Goal: Task Accomplishment & Management: Complete application form

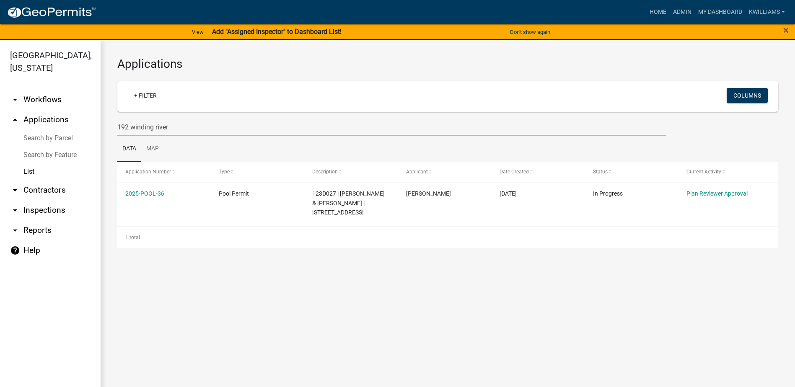
click at [36, 178] on link "List" at bounding box center [50, 171] width 101 height 17
drag, startPoint x: 195, startPoint y: 121, endPoint x: 83, endPoint y: 127, distance: 112.4
click at [83, 127] on div "[GEOGRAPHIC_DATA], [US_STATE] arrow_drop_down Workflows List arrow_drop_up Appl…" at bounding box center [397, 218] width 795 height 357
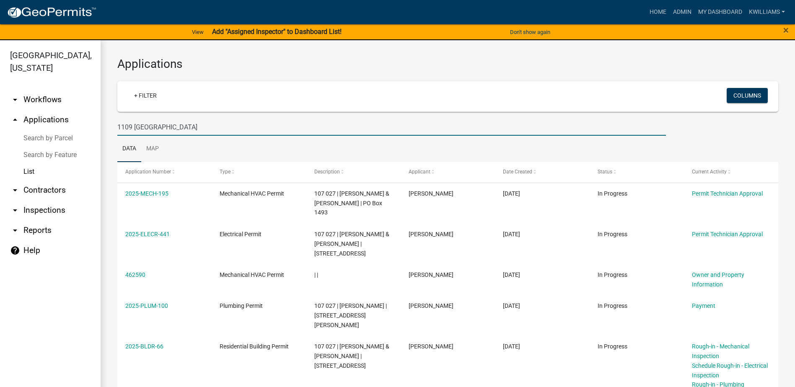
type input "1109 [GEOGRAPHIC_DATA]"
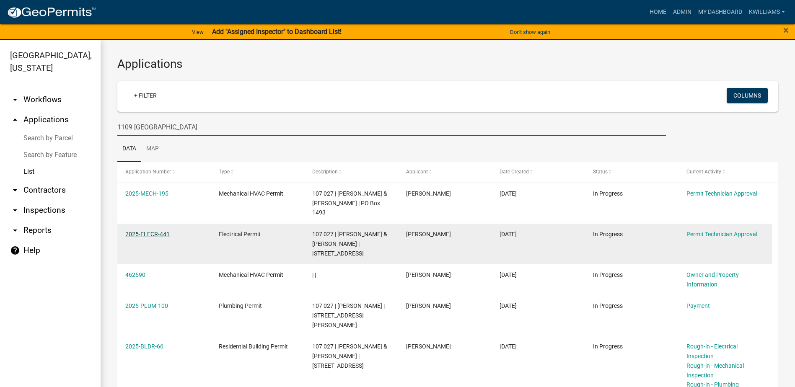
click at [152, 231] on link "2025-ELECR-441" at bounding box center [147, 234] width 44 height 7
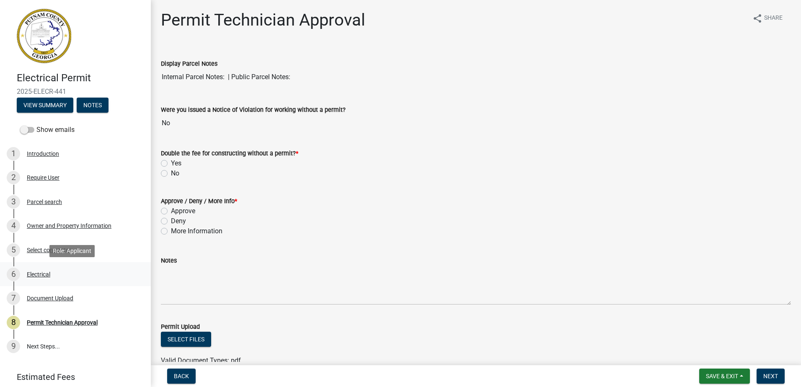
click at [32, 274] on div "Electrical" at bounding box center [38, 274] width 23 height 6
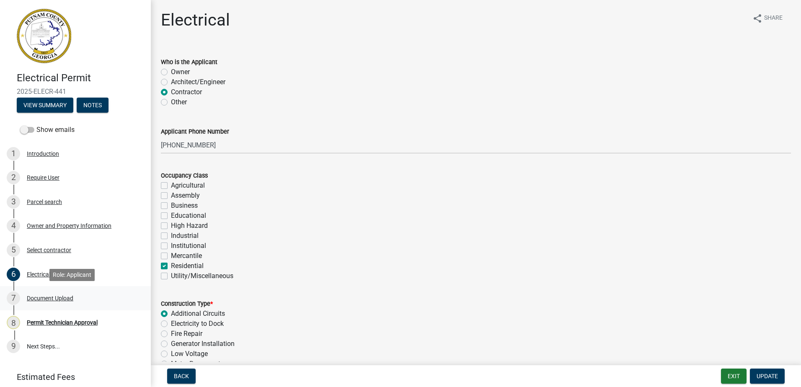
click at [37, 296] on div "Document Upload" at bounding box center [50, 298] width 46 height 6
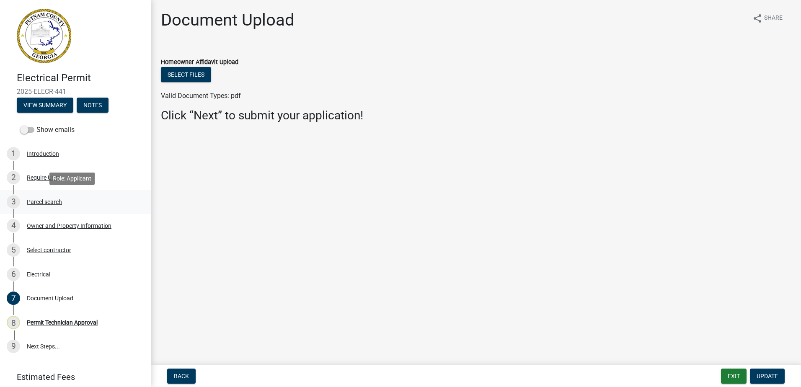
click at [57, 211] on link "3 Parcel search" at bounding box center [75, 202] width 151 height 24
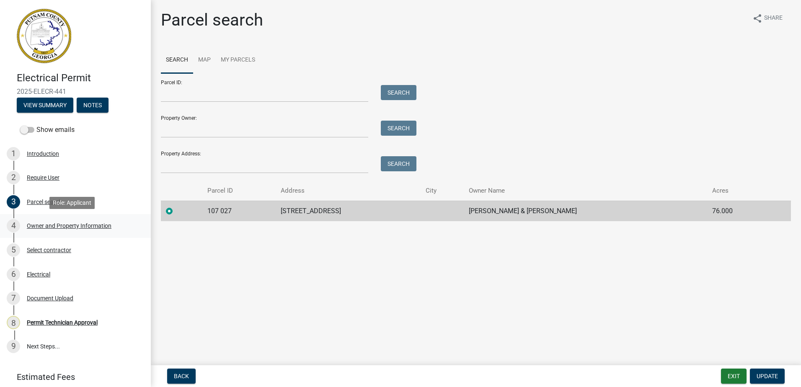
click at [69, 227] on div "Owner and Property Information" at bounding box center [69, 226] width 85 height 6
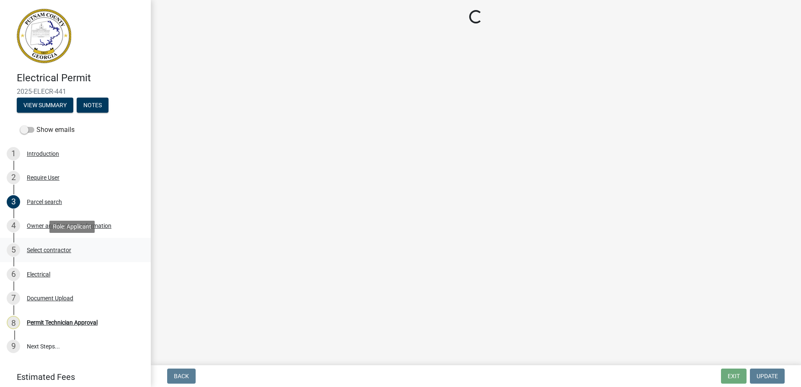
select select "a4366e26-0f82-401b-a682-956e4112ff86"
select select "83394b22-4a11-496c-8e5c-75ade2e72faf"
select select "95c2f08d-bd21-40ac-acc0-bf0ad2ba7c20"
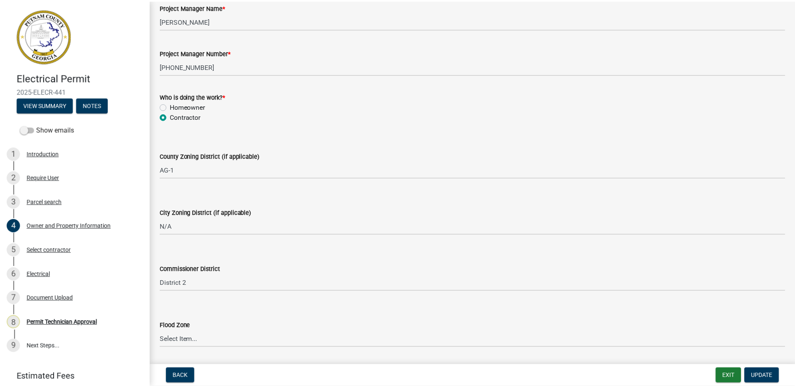
scroll to position [1457, 0]
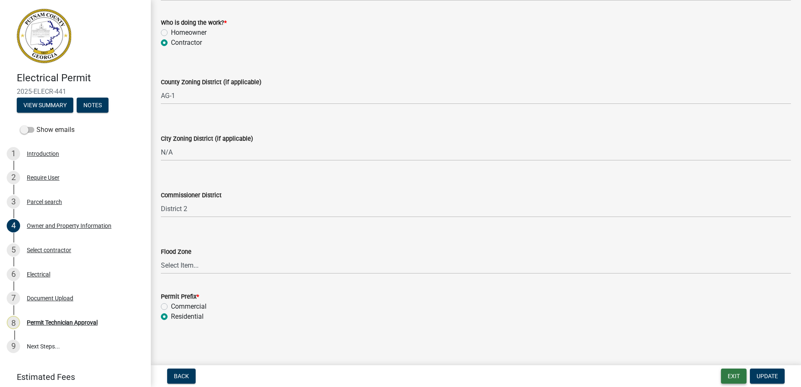
click at [733, 373] on button "Exit" at bounding box center [734, 376] width 26 height 15
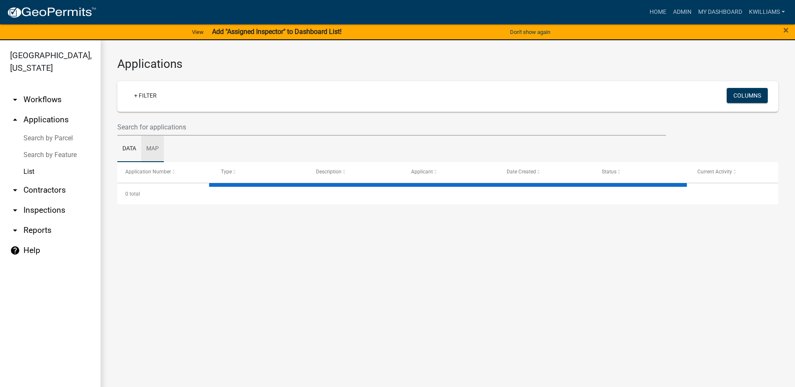
click at [160, 136] on link "Map" at bounding box center [152, 149] width 23 height 27
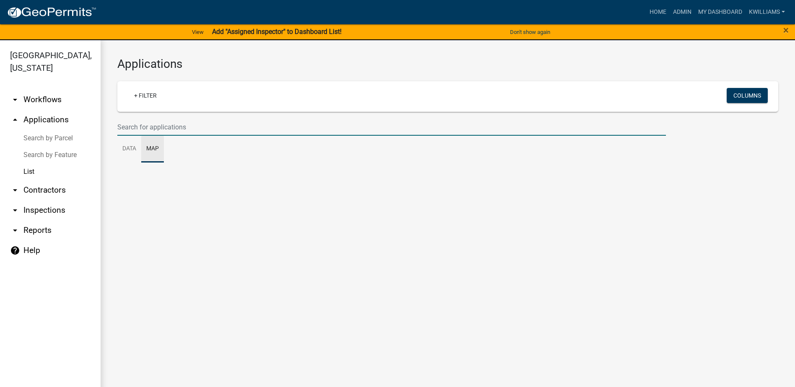
click at [159, 129] on input "text" at bounding box center [391, 127] width 548 height 17
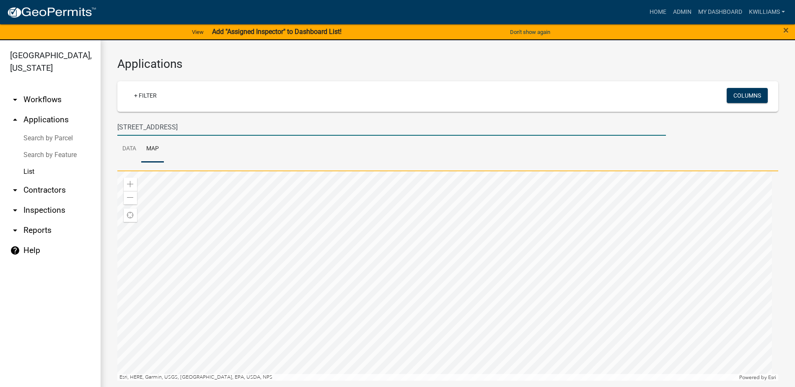
type input "[STREET_ADDRESS]"
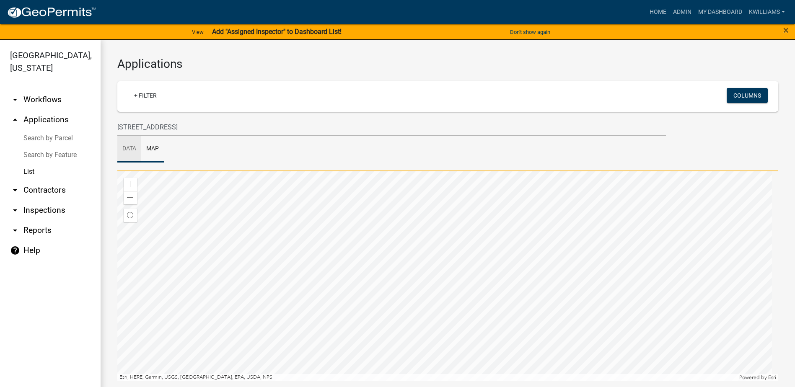
click at [129, 153] on link "Data" at bounding box center [129, 149] width 24 height 27
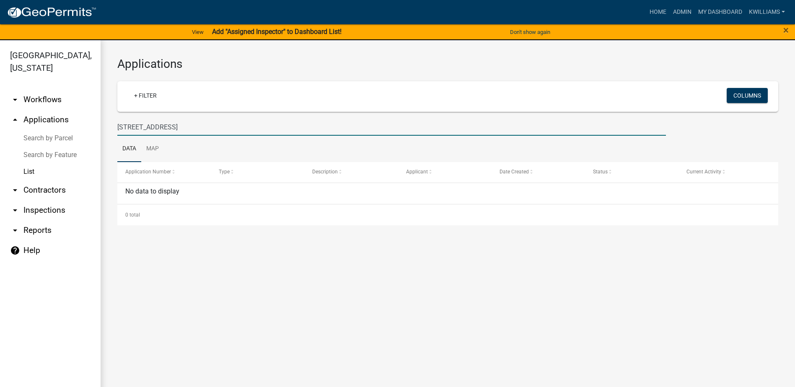
drag, startPoint x: 173, startPoint y: 130, endPoint x: 65, endPoint y: 185, distance: 121.4
click at [106, 123] on div "Applications + Filter Columns [STREET_ADDRESS] Data Map Application Number Type…" at bounding box center [448, 141] width 694 height 202
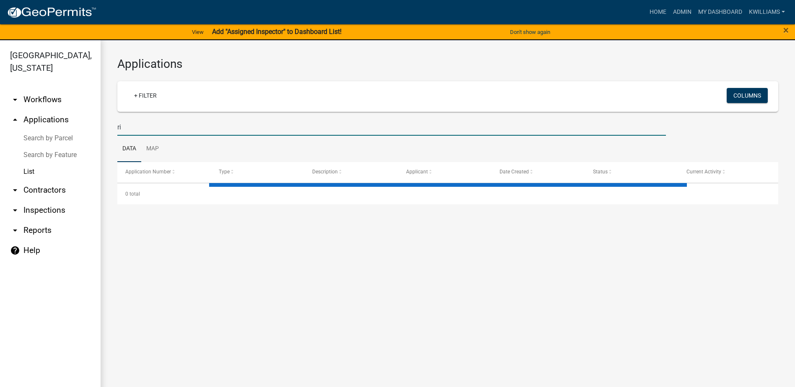
type input "r"
type input "1"
type input "2025-bldr-192"
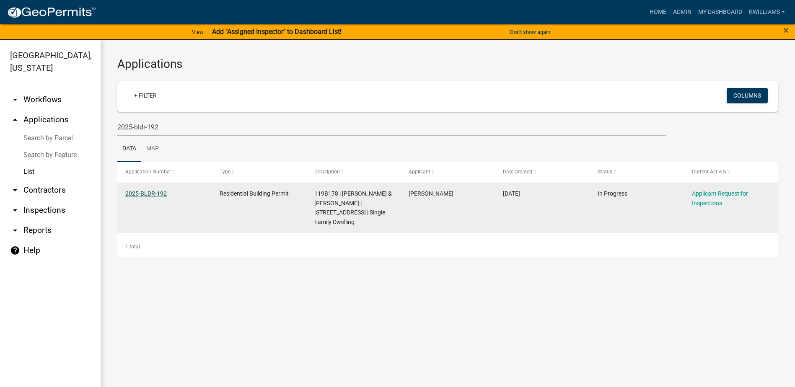
click at [138, 192] on link "2025-BLDR-192" at bounding box center [145, 193] width 41 height 7
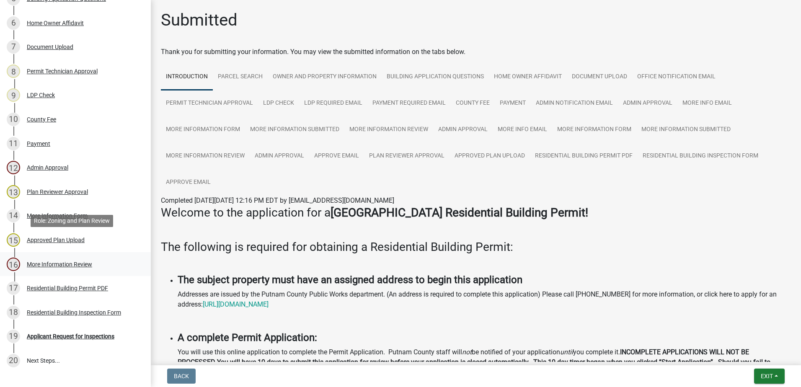
scroll to position [334, 0]
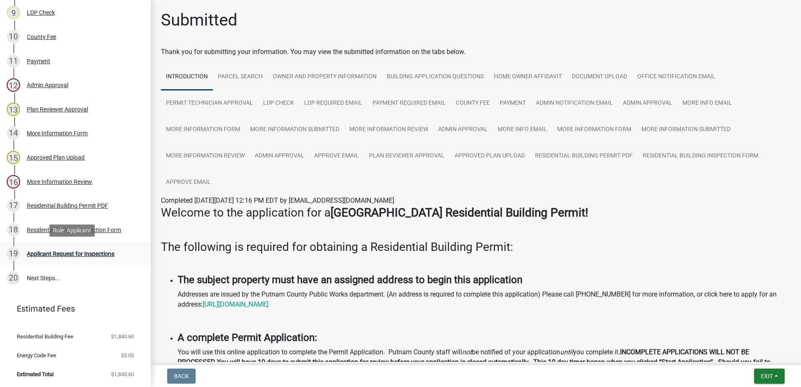
click at [57, 258] on div "19 Applicant Request for Inspections" at bounding box center [72, 253] width 131 height 13
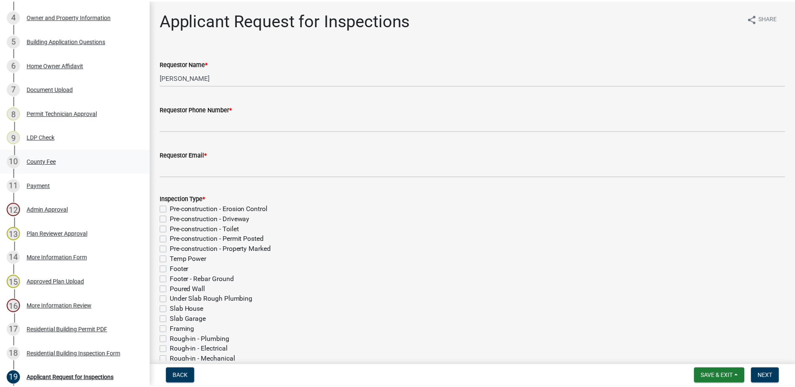
scroll to position [126, 0]
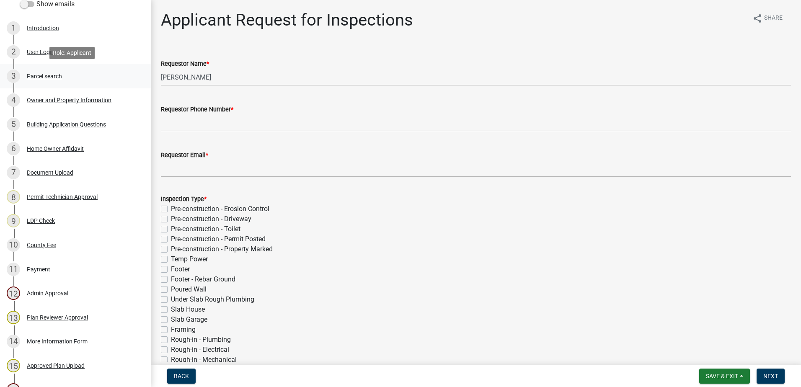
click at [36, 77] on div "Parcel search" at bounding box center [44, 76] width 35 height 6
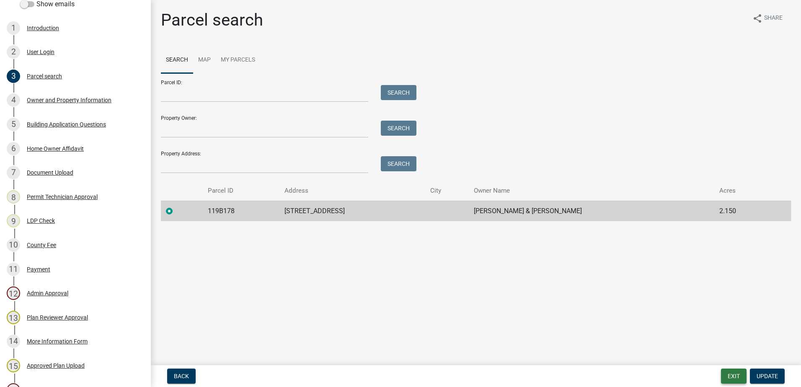
click at [733, 378] on button "Exit" at bounding box center [734, 376] width 26 height 15
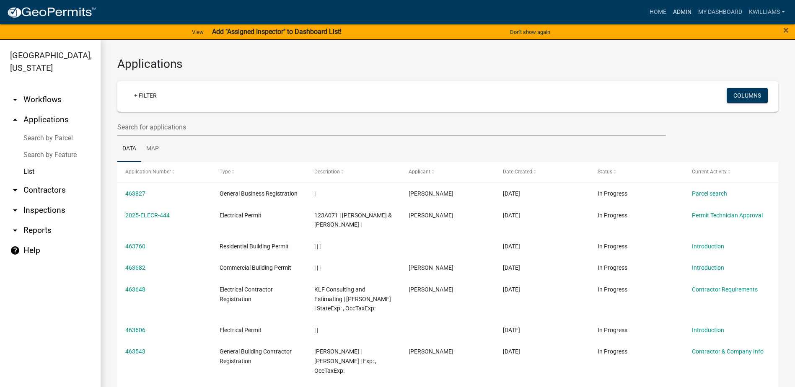
click at [686, 12] on link "Admin" at bounding box center [681, 12] width 25 height 16
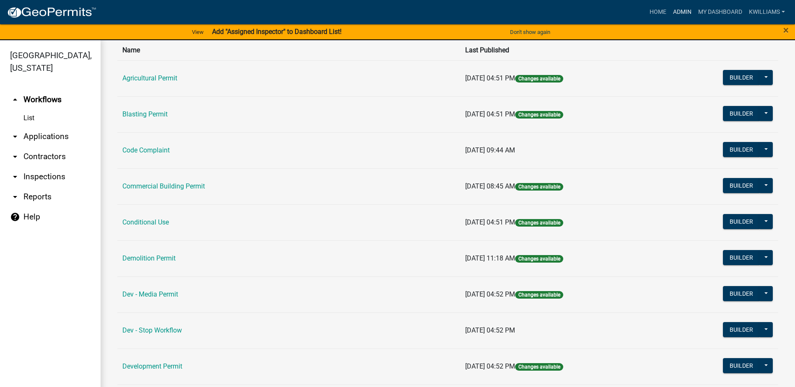
scroll to position [84, 0]
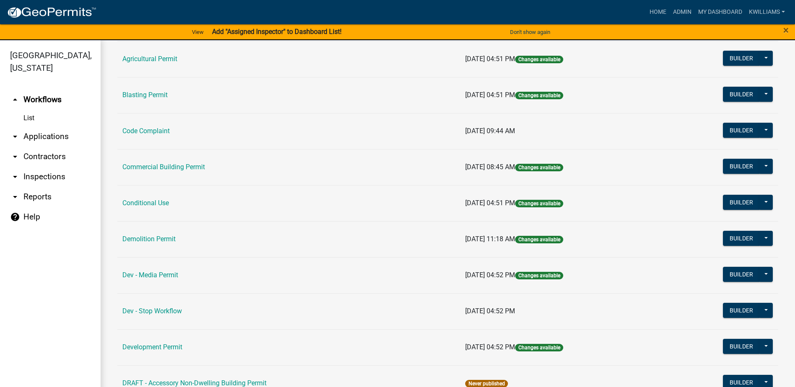
click at [134, 129] on link "Code Complaint" at bounding box center [145, 131] width 47 height 8
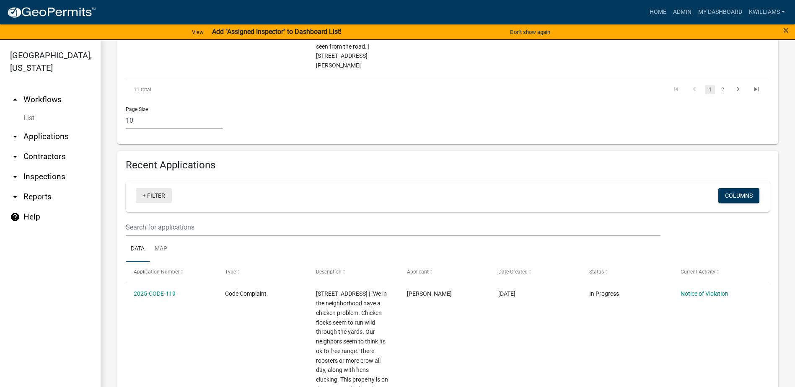
scroll to position [586, 0]
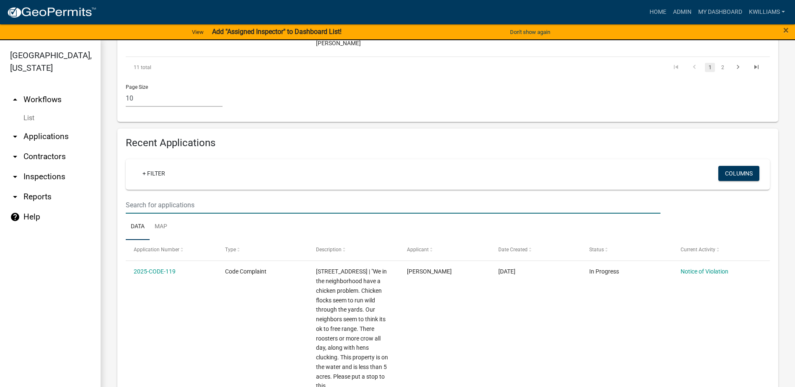
click at [131, 196] on input "text" at bounding box center [393, 204] width 534 height 17
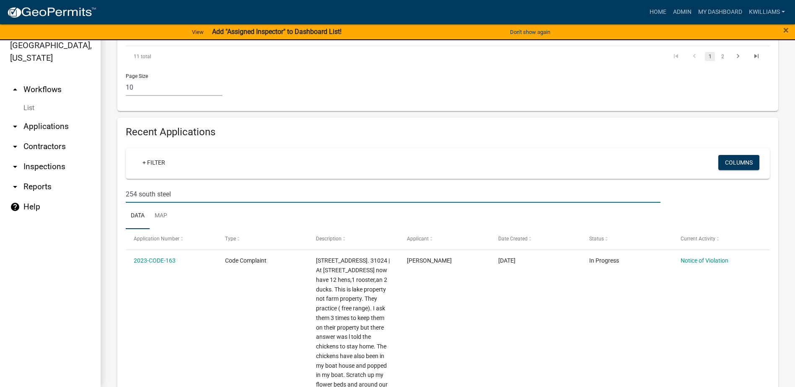
scroll to position [628, 0]
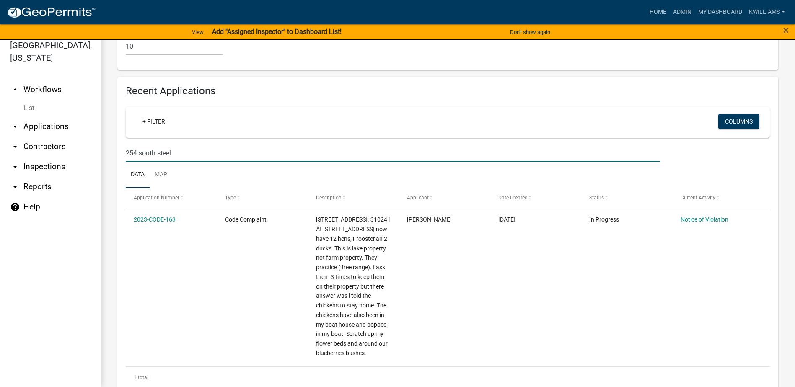
type input "254 south steel"
click at [61, 128] on link "arrow_drop_down Applications" at bounding box center [50, 126] width 101 height 20
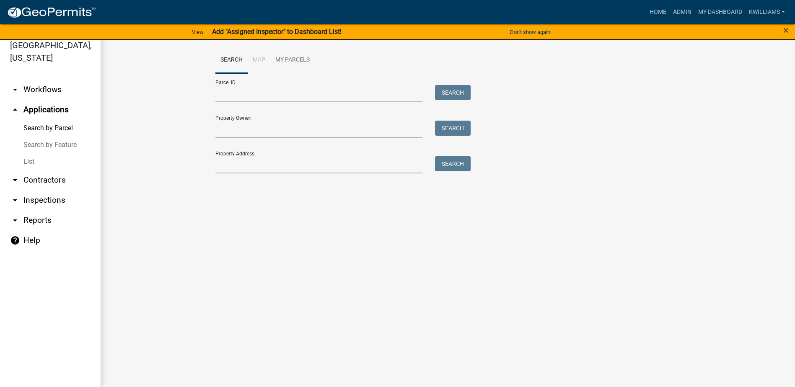
drag, startPoint x: 29, startPoint y: 161, endPoint x: 68, endPoint y: 153, distance: 39.3
click at [30, 161] on link "List" at bounding box center [50, 161] width 101 height 17
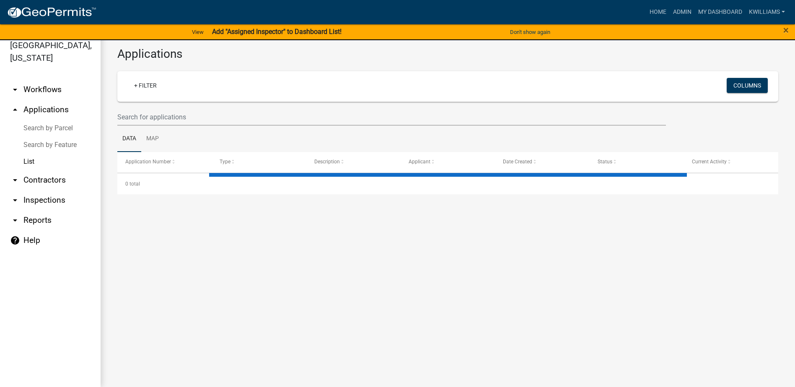
click at [181, 126] on ul "Data Map" at bounding box center [447, 139] width 661 height 26
click at [183, 120] on input "text" at bounding box center [391, 116] width 548 height 17
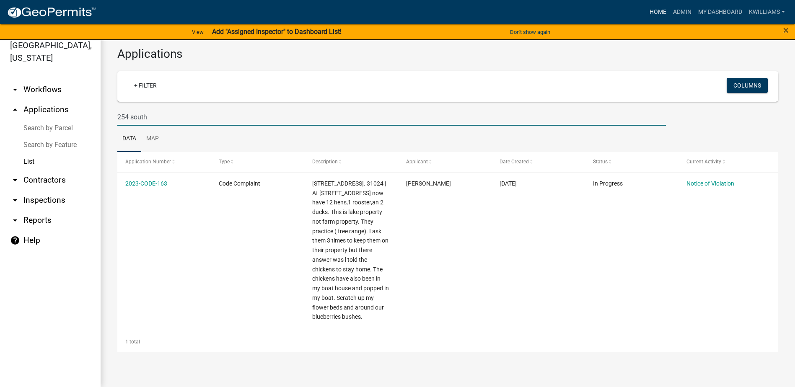
type input "254 south"
click at [653, 10] on link "Home" at bounding box center [657, 12] width 23 height 16
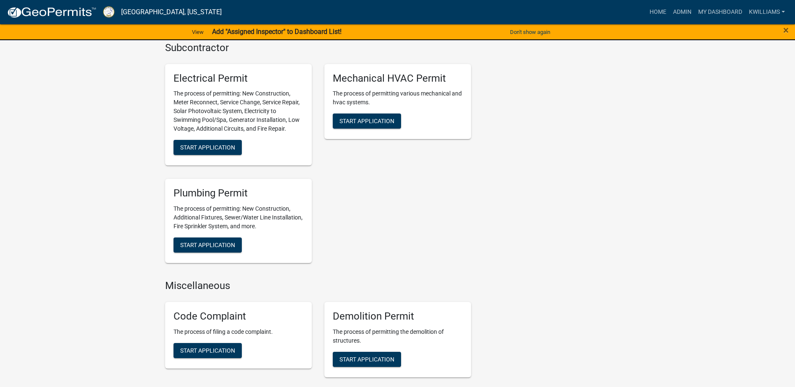
scroll to position [754, 0]
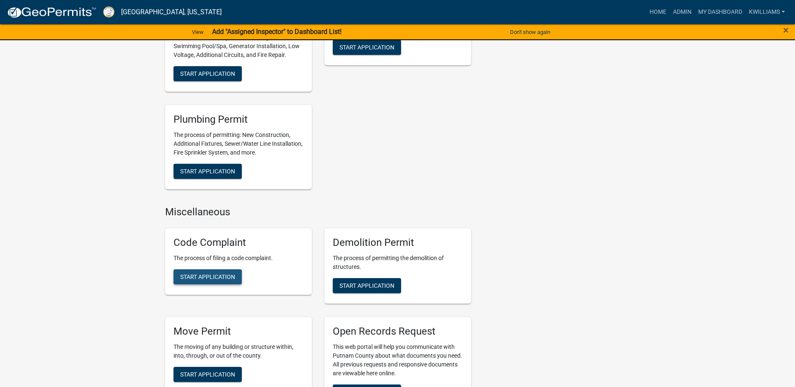
click at [206, 273] on span "Start Application" at bounding box center [207, 276] width 55 height 7
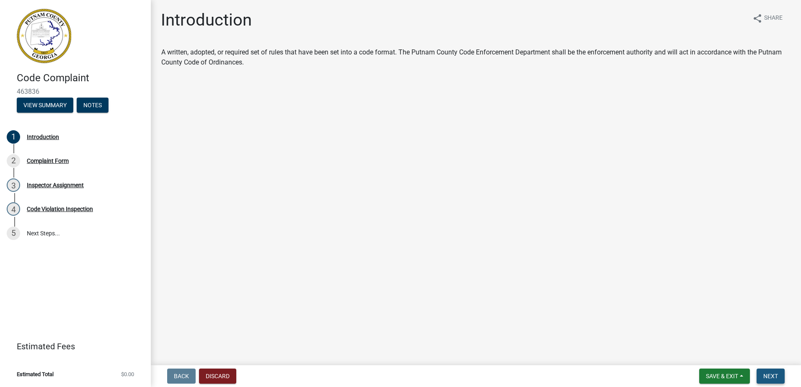
click at [768, 381] on button "Next" at bounding box center [770, 376] width 28 height 15
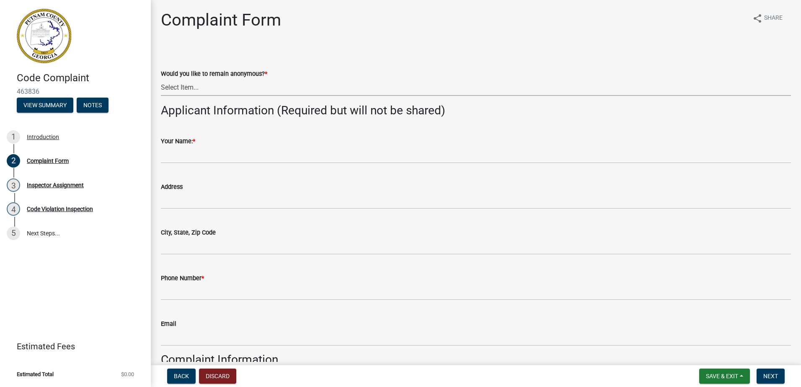
click at [214, 86] on select "Select Item... Yes No" at bounding box center [476, 87] width 630 height 17
click at [161, 79] on select "Select Item... Yes No" at bounding box center [476, 87] width 630 height 17
select select "76170ab1-b25a-468b-8231-d5eb0e85b261"
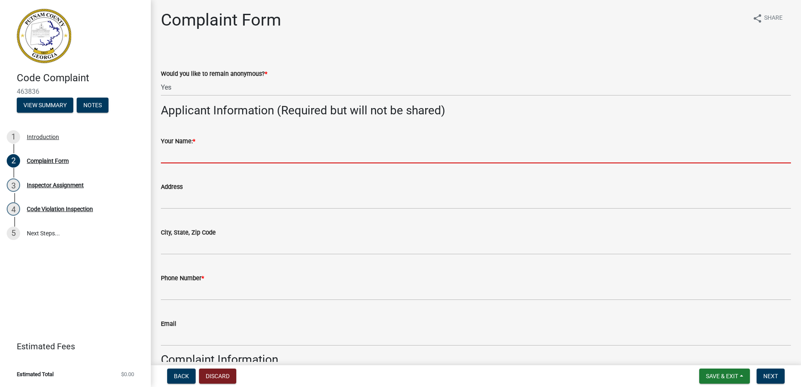
click at [191, 150] on input "Your Name: *" at bounding box center [476, 154] width 630 height 17
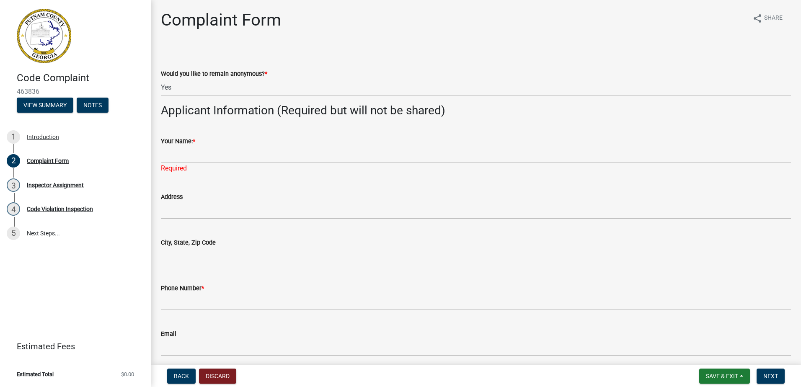
drag, startPoint x: 213, startPoint y: 124, endPoint x: 150, endPoint y: 124, distance: 62.4
click at [212, 125] on div "Your Name: * Required" at bounding box center [476, 148] width 630 height 49
click at [183, 87] on select "Select Item... Yes No" at bounding box center [476, 87] width 630 height 17
click at [161, 79] on select "Select Item... Yes No" at bounding box center [476, 87] width 630 height 17
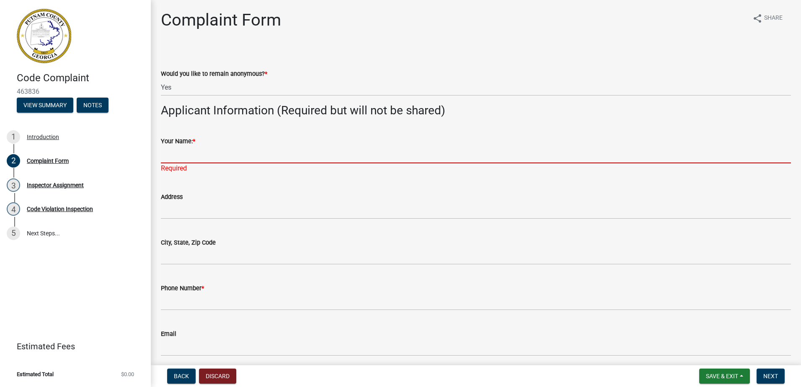
click at [185, 155] on input "Your Name: *" at bounding box center [476, 154] width 630 height 17
click at [176, 152] on input "Your Name: *" at bounding box center [476, 154] width 630 height 17
click at [189, 157] on input "Your Name: *" at bounding box center [476, 154] width 630 height 17
click at [188, 155] on input "Your Name: *" at bounding box center [476, 154] width 630 height 17
click at [187, 155] on input "Your Name: *" at bounding box center [476, 154] width 630 height 17
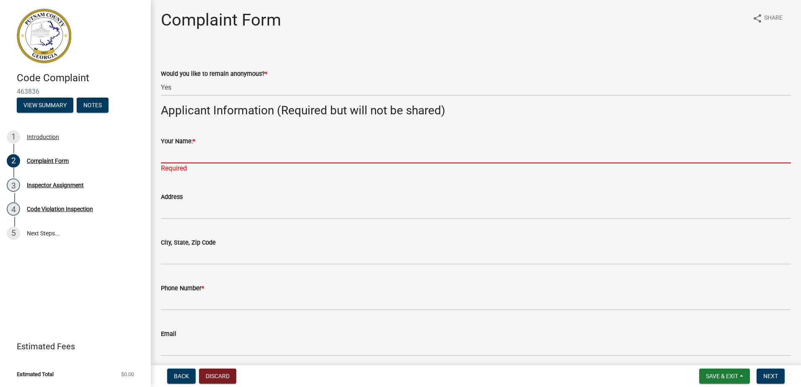
click at [188, 153] on input "Your Name: *" at bounding box center [476, 154] width 630 height 17
click at [188, 152] on input "Your Name: *" at bounding box center [476, 154] width 630 height 17
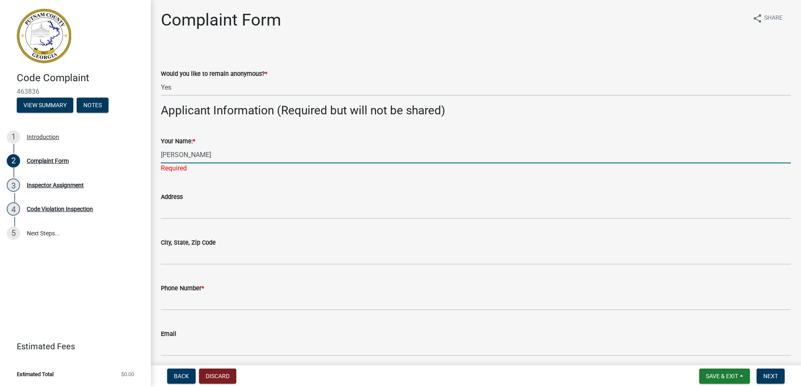
type input "[PERSON_NAME]"
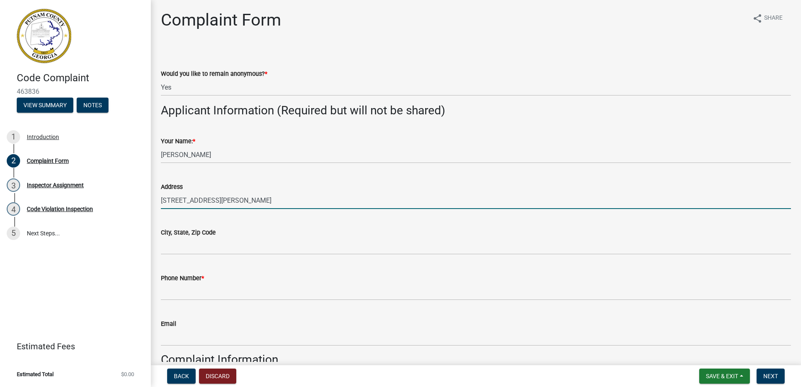
type input "[STREET_ADDRESS][PERSON_NAME]"
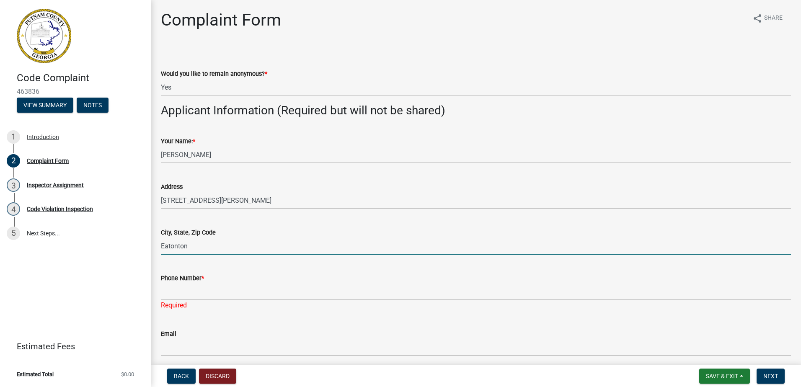
drag, startPoint x: 204, startPoint y: 245, endPoint x: 196, endPoint y: 247, distance: 9.1
click at [197, 247] on input "Eatonton" at bounding box center [476, 245] width 630 height 17
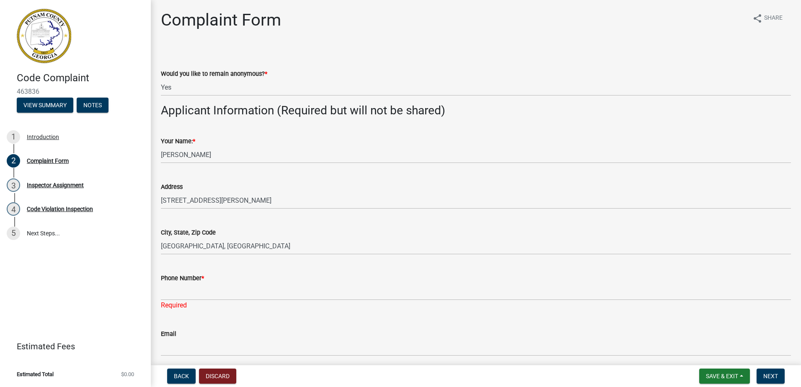
click at [262, 255] on wm-data-entity-input "City, State, Zip Code [GEOGRAPHIC_DATA], [GEOGRAPHIC_DATA]" at bounding box center [476, 239] width 630 height 46
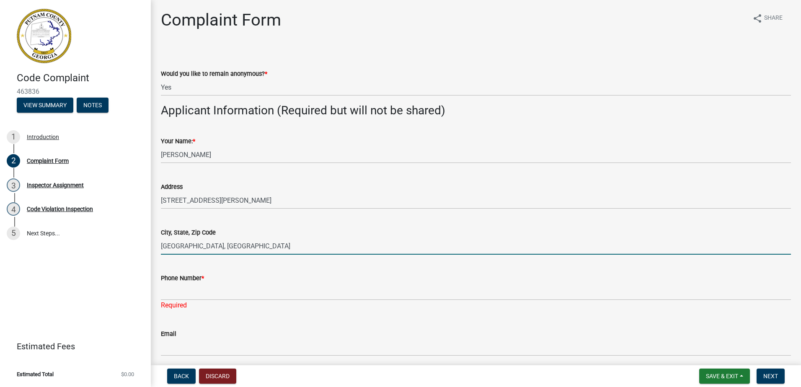
click at [258, 244] on input "[GEOGRAPHIC_DATA], [GEOGRAPHIC_DATA]" at bounding box center [476, 245] width 630 height 17
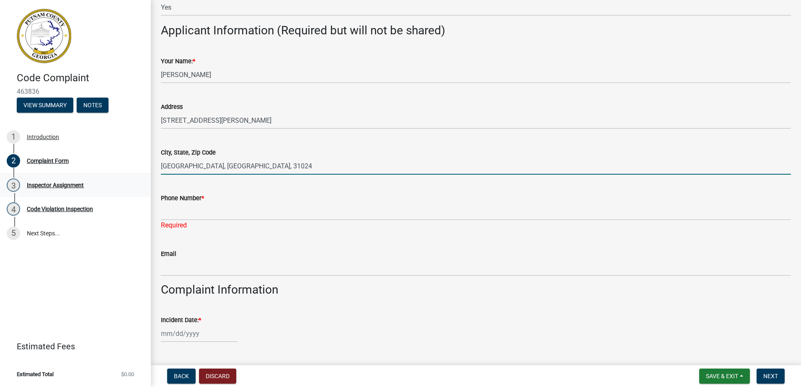
scroll to position [126, 0]
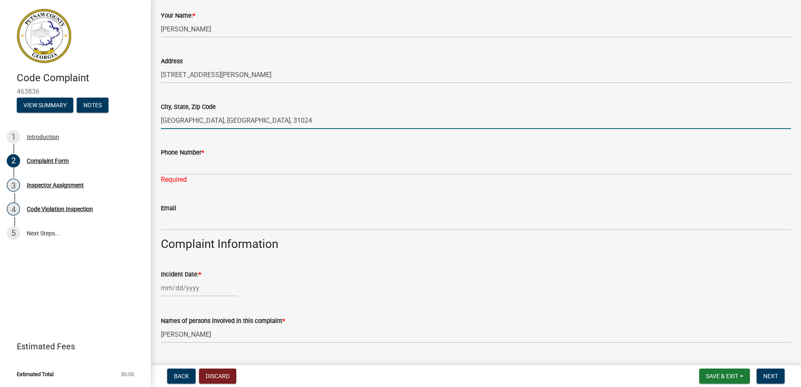
type input "[GEOGRAPHIC_DATA], [GEOGRAPHIC_DATA], 31024"
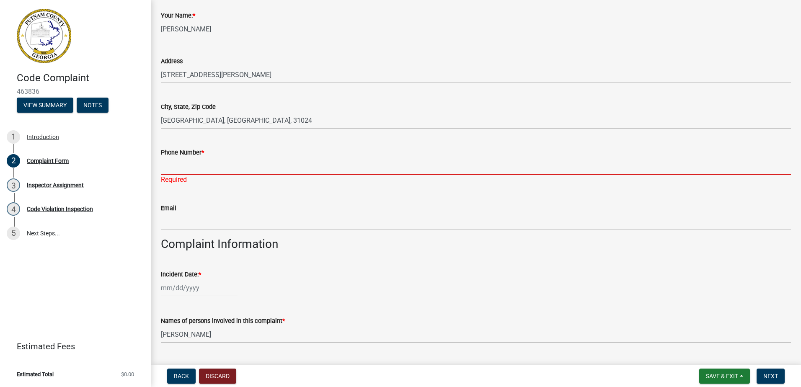
click at [190, 163] on input "Phone Number *" at bounding box center [476, 165] width 630 height 17
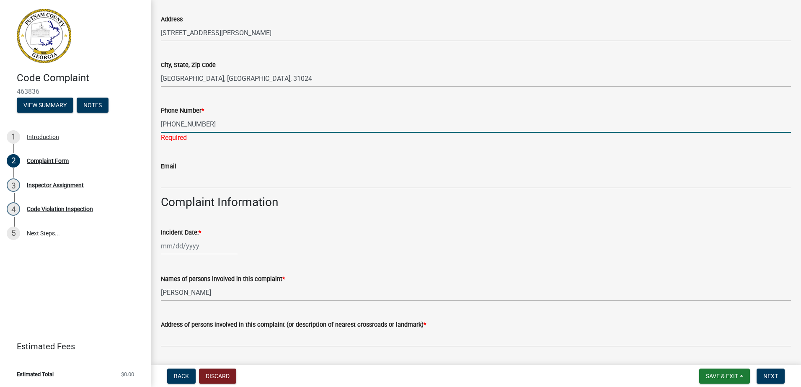
scroll to position [251, 0]
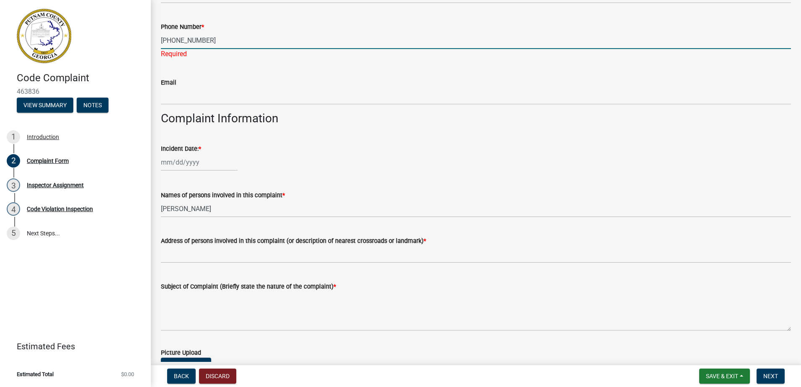
type input "[PHONE_NUMBER]"
select select "8"
select select "2025"
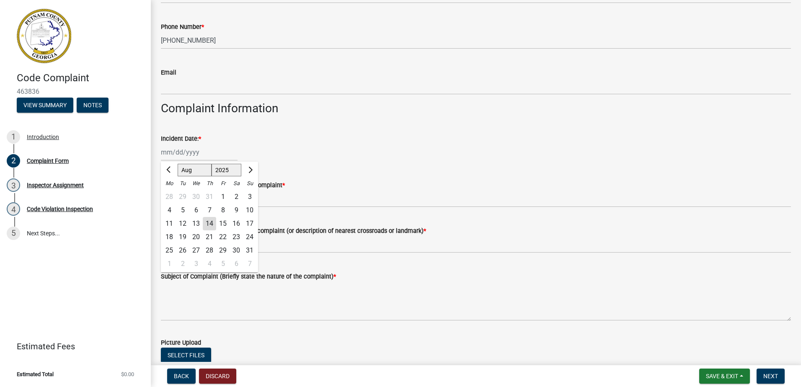
click at [177, 161] on div "[PERSON_NAME] Feb Mar Apr [PERSON_NAME][DATE] Oct Nov [DATE] 1526 1527 1528 152…" at bounding box center [199, 152] width 77 height 17
click at [209, 225] on div "14" at bounding box center [209, 223] width 13 height 13
type input "[DATE]"
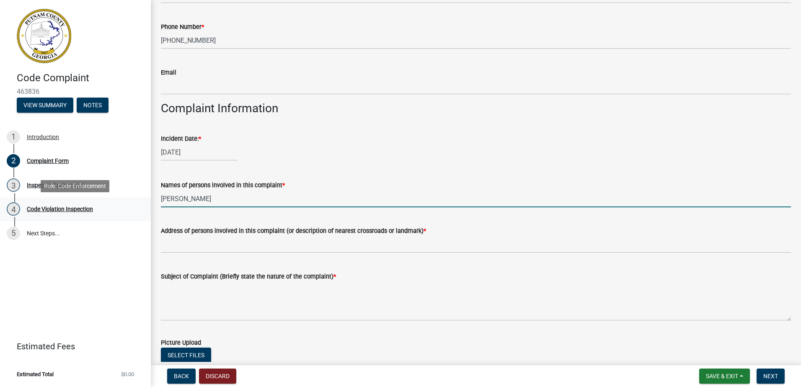
drag, startPoint x: 228, startPoint y: 202, endPoint x: 136, endPoint y: 216, distance: 93.5
click at [136, 216] on div "Code Complaint 463836 View Summary Notes 1 Introduction 2 Complaint Form 3 Insp…" at bounding box center [400, 193] width 801 height 387
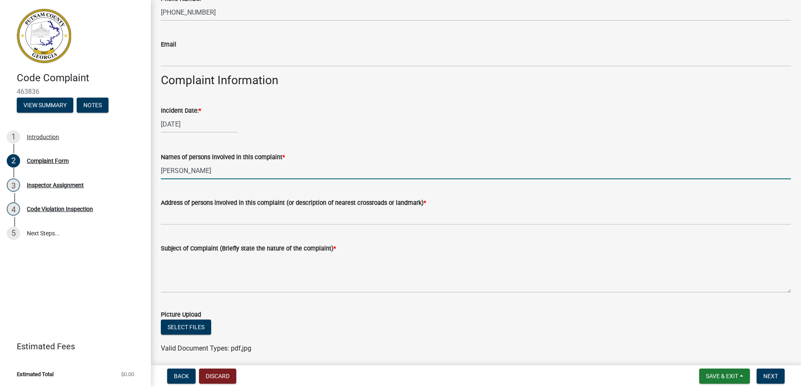
scroll to position [293, 0]
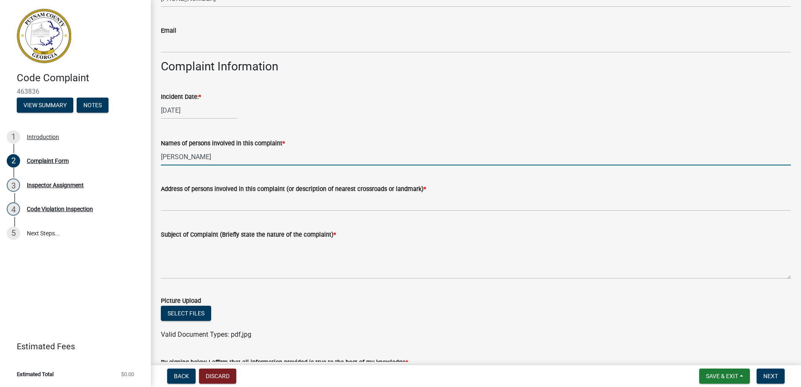
type input "[PERSON_NAME]"
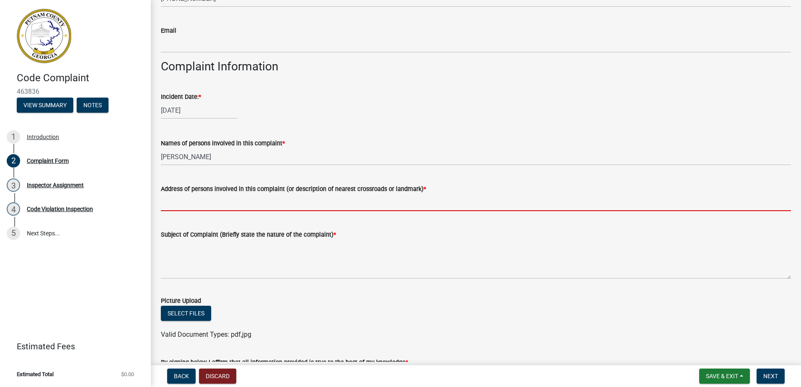
click at [180, 204] on input "Address of persons involved in this complaint (or description of nearest crossr…" at bounding box center [476, 202] width 630 height 17
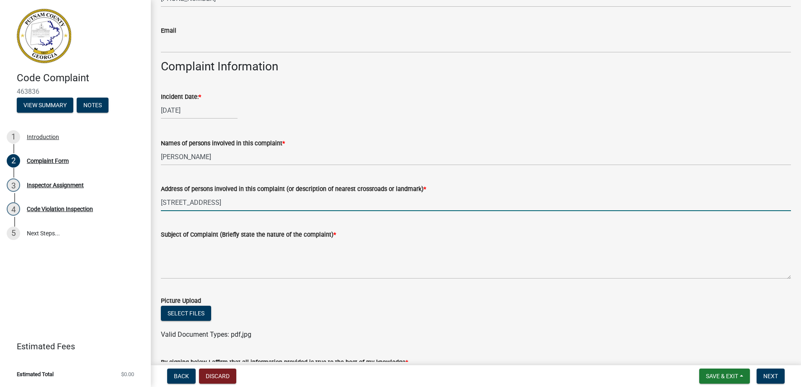
click at [186, 199] on input "[STREET_ADDRESS]" at bounding box center [476, 202] width 630 height 17
click at [197, 202] on input "[STREET_ADDRESS]" at bounding box center [476, 202] width 630 height 17
click at [222, 203] on input "[STREET_ADDRESS]" at bounding box center [476, 202] width 630 height 17
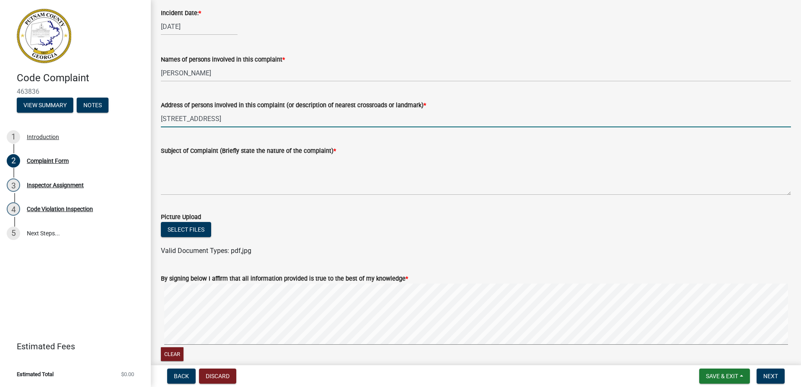
type input "[STREET_ADDRESS]"
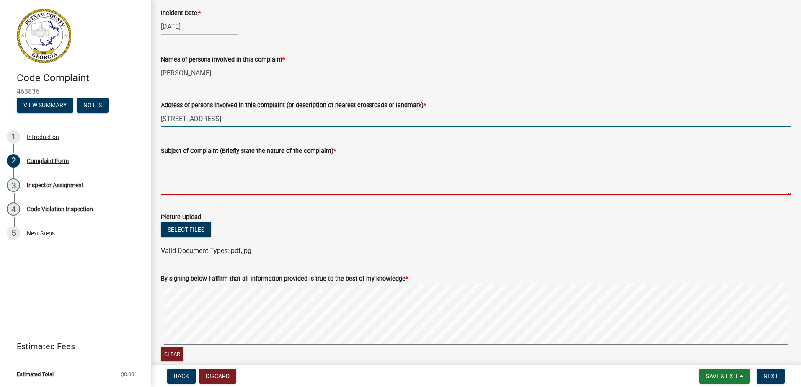
click at [178, 174] on textarea "Subject of Complaint (Briefly state the nature of the complaint) *" at bounding box center [476, 175] width 630 height 39
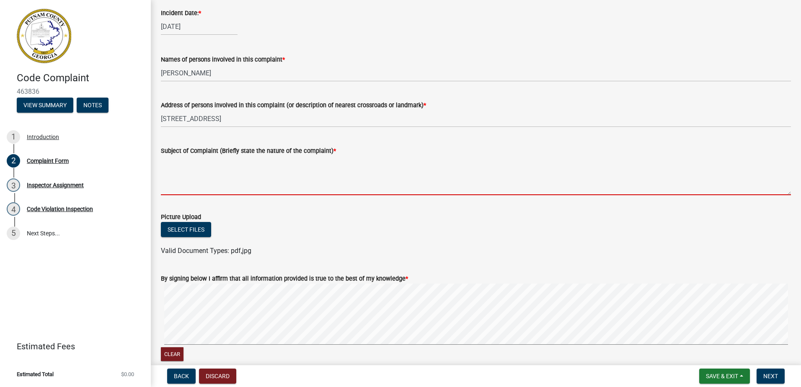
type textarea "T"
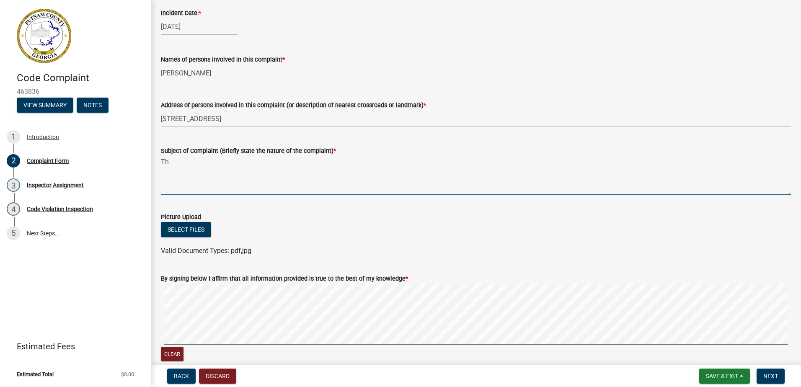
type textarea "T"
click at [284, 162] on textarea "Their flood light on top of their carport" at bounding box center [476, 175] width 630 height 39
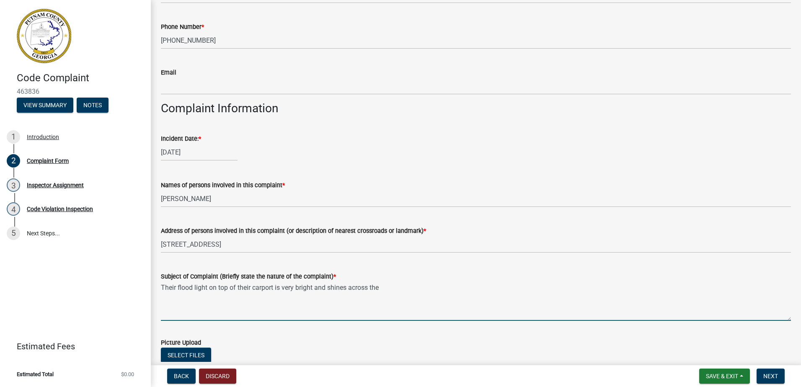
scroll to position [419, 0]
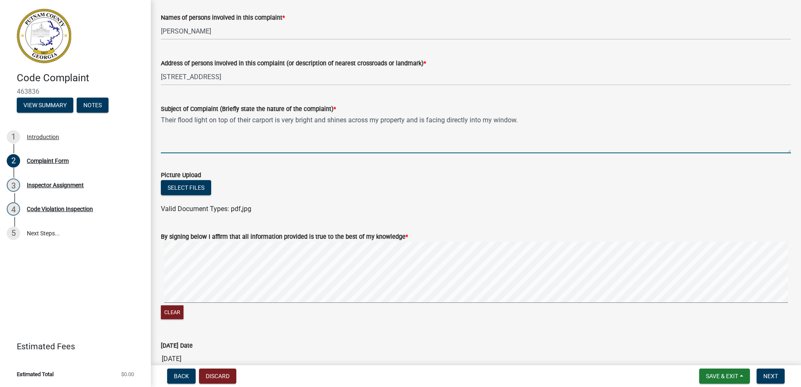
click at [305, 237] on form "By signing below I affirm that all information provided is true to the best of …" at bounding box center [476, 272] width 630 height 100
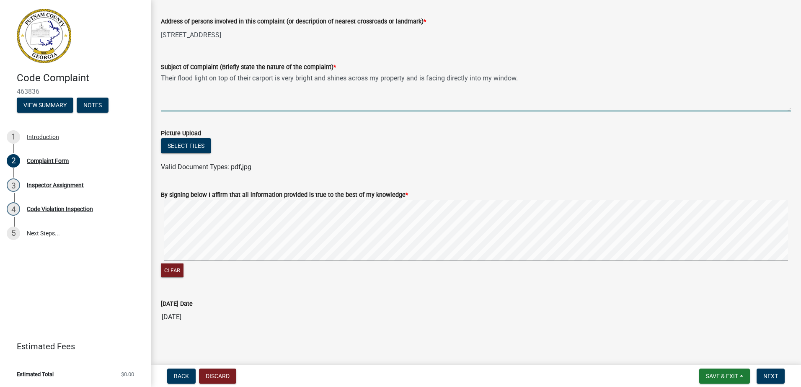
scroll to position [464, 0]
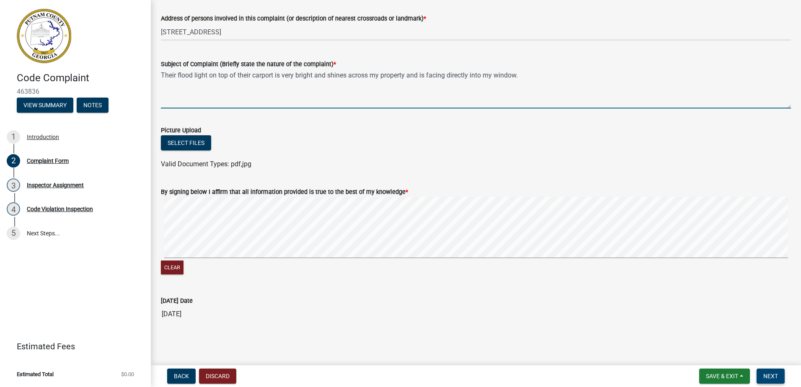
type textarea "Their flood light on top of their carport is very bright and shines across my p…"
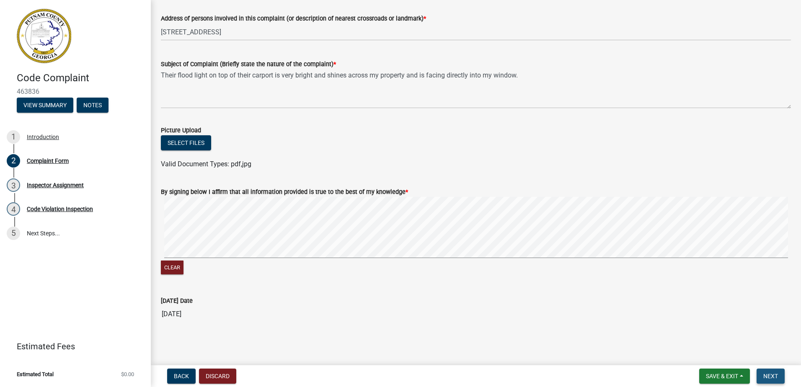
click at [782, 376] on button "Next" at bounding box center [770, 376] width 28 height 15
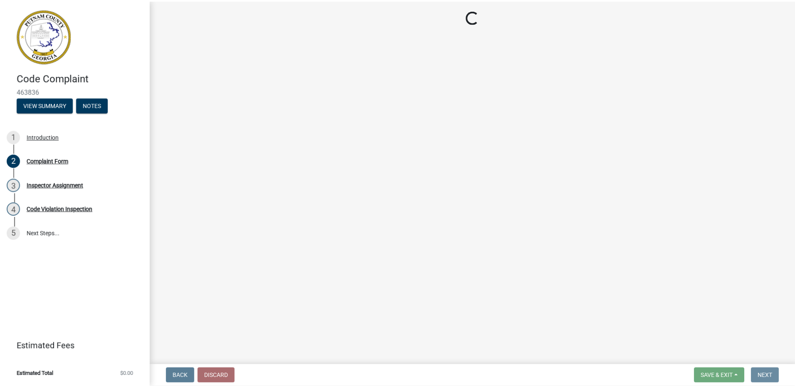
scroll to position [0, 0]
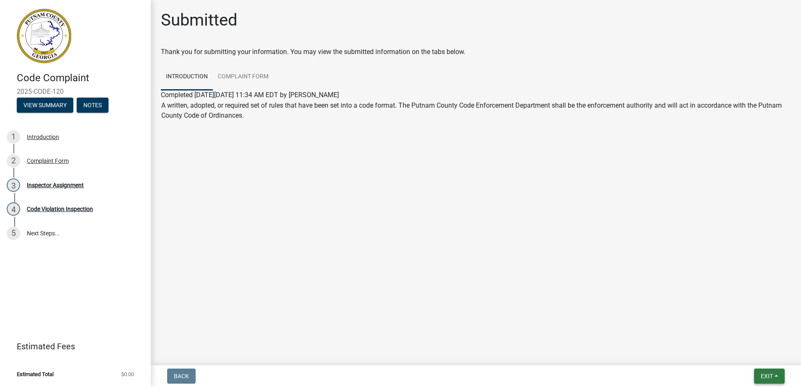
drag, startPoint x: 767, startPoint y: 373, endPoint x: 761, endPoint y: 370, distance: 6.2
click at [761, 370] on button "Exit" at bounding box center [769, 376] width 31 height 15
click at [761, 354] on button "Save & Exit" at bounding box center [750, 354] width 67 height 20
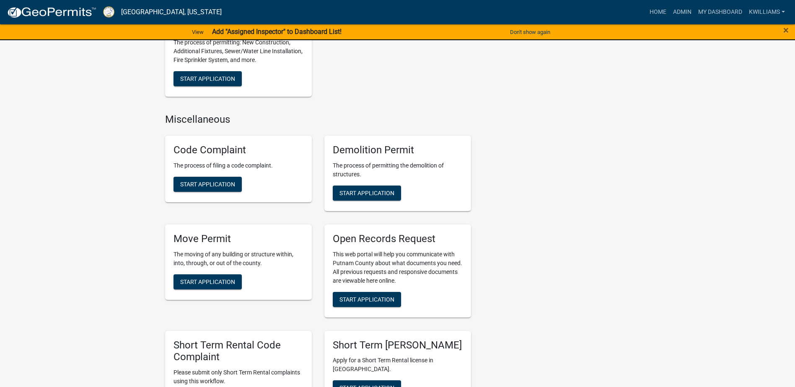
scroll to position [880, 0]
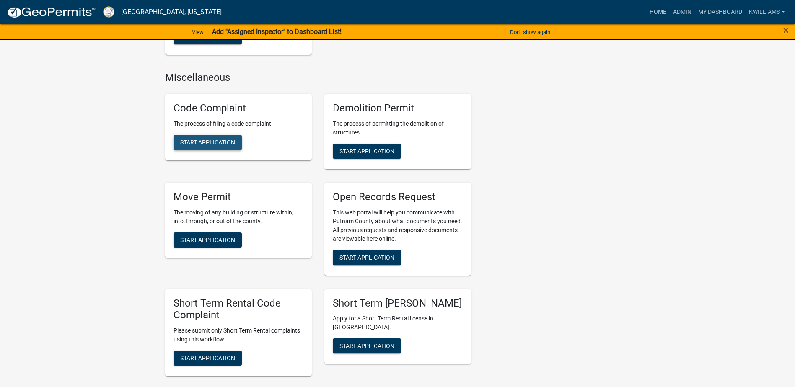
click at [222, 140] on span "Start Application" at bounding box center [207, 142] width 55 height 7
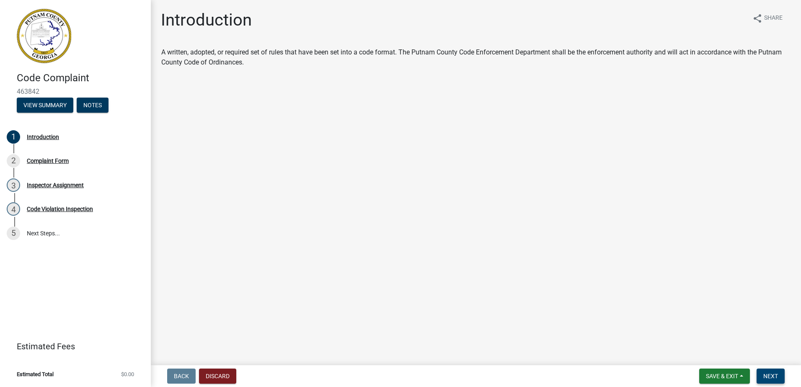
click at [775, 374] on span "Next" at bounding box center [770, 376] width 15 height 7
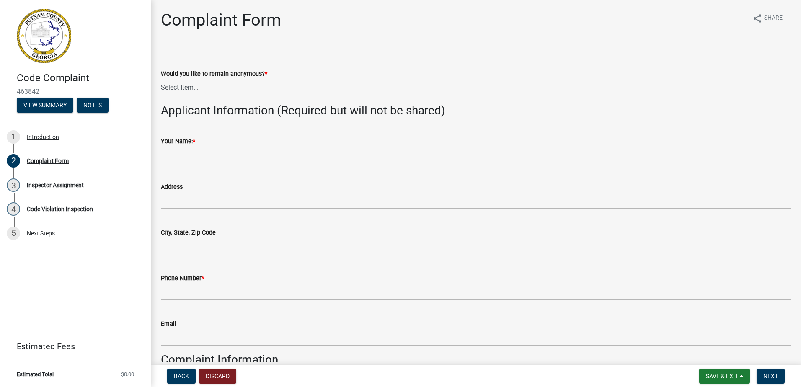
click at [202, 150] on input "Your Name: *" at bounding box center [476, 154] width 630 height 17
type input "[PERSON_NAME]"
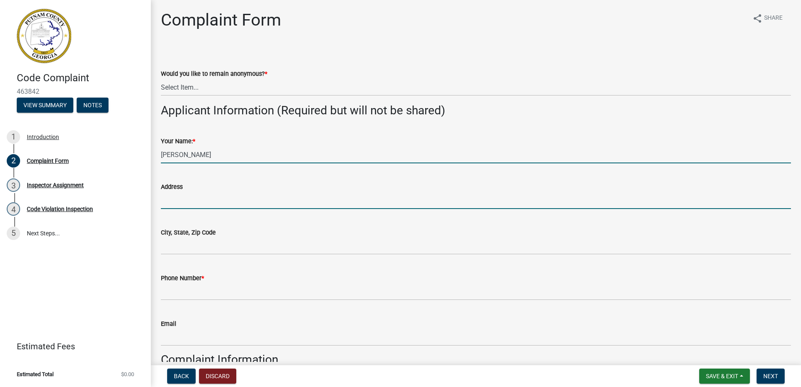
type input "[STREET_ADDRESS][PERSON_NAME]"
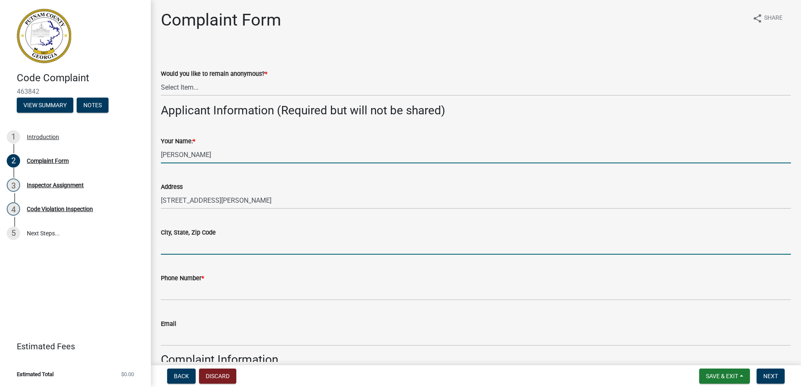
type input "[GEOGRAPHIC_DATA], [GEOGRAPHIC_DATA], 31024"
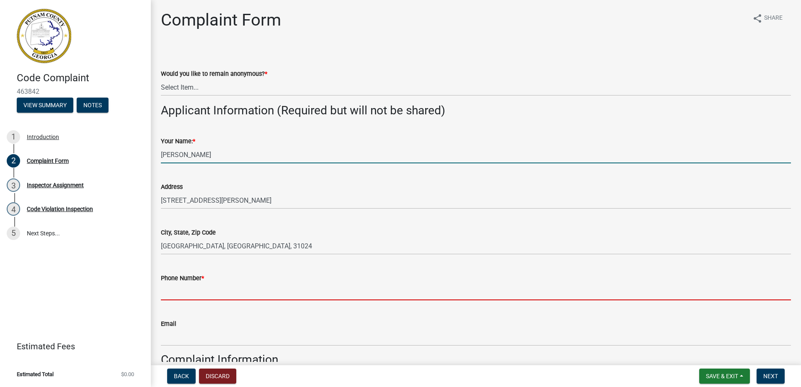
type input "[PHONE_NUMBER]"
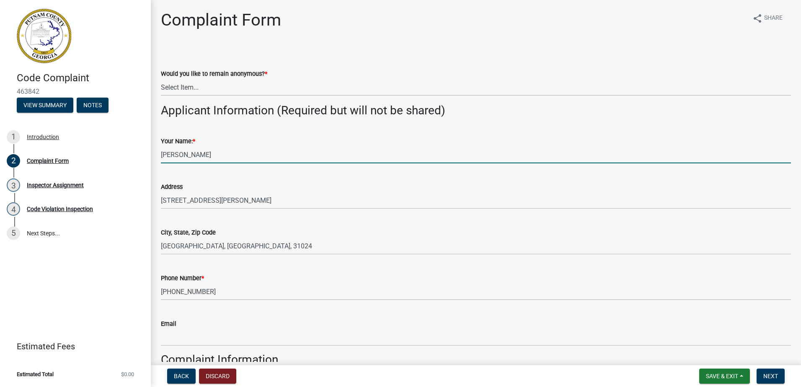
type input "[DATE]"
type input "[STREET_ADDRESS]"
select select "8"
select select "2025"
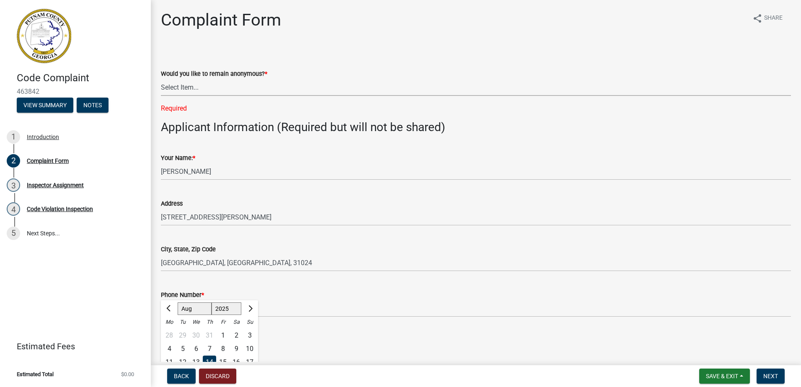
click at [189, 88] on select "Select Item... Yes No" at bounding box center [476, 87] width 630 height 17
click at [161, 79] on select "Select Item... Yes No" at bounding box center [476, 87] width 630 height 17
select select "76170ab1-b25a-468b-8231-d5eb0e85b261"
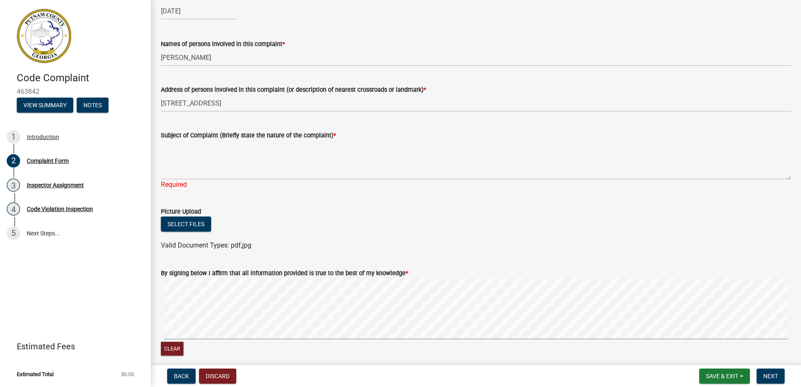
scroll to position [293, 0]
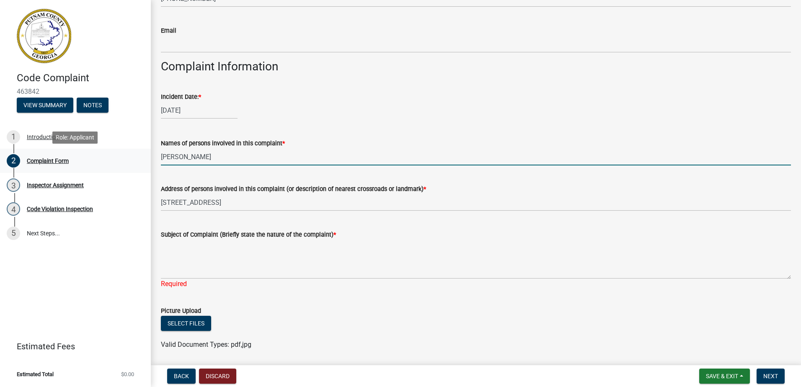
click at [75, 166] on body "Internet Explorer does NOT work with GeoPermits. Get a new browser for more sec…" at bounding box center [400, 193] width 801 height 387
type input "[PERSON_NAME]"
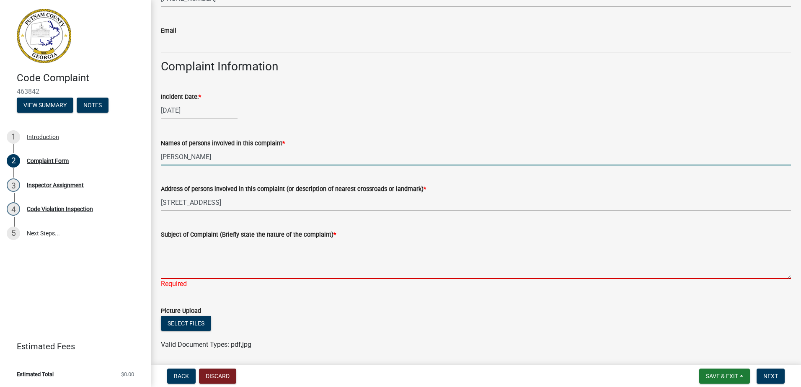
click at [194, 246] on textarea "Subject of Complaint (Briefly state the nature of the complaint) *" at bounding box center [476, 259] width 630 height 39
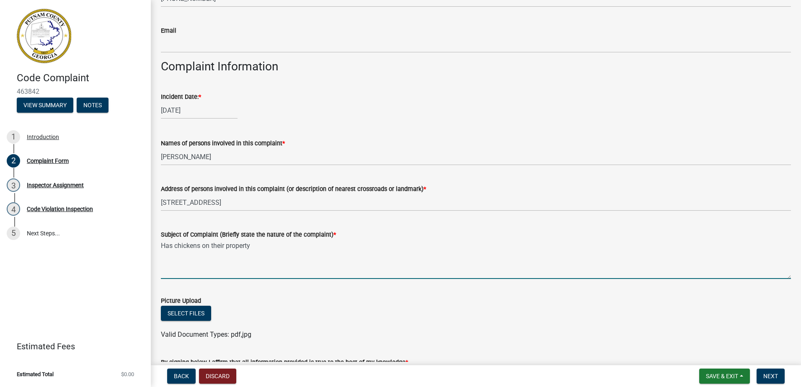
click at [287, 244] on textarea "Has chickens on their property" at bounding box center [476, 259] width 630 height 39
type textarea "Has chickens on their property and according to the Ordinance they shouldn't ha…"
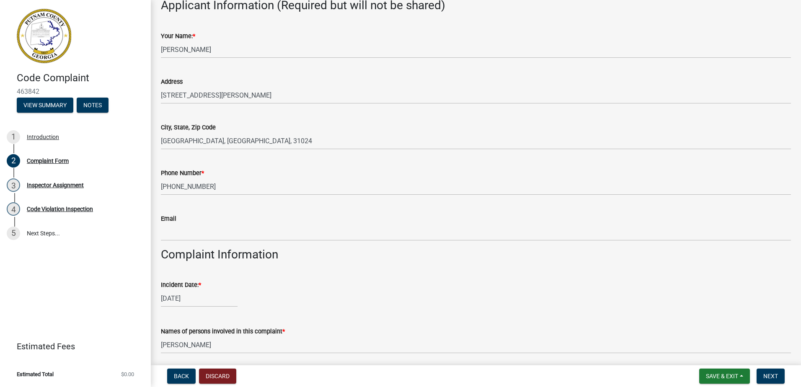
scroll to position [0, 0]
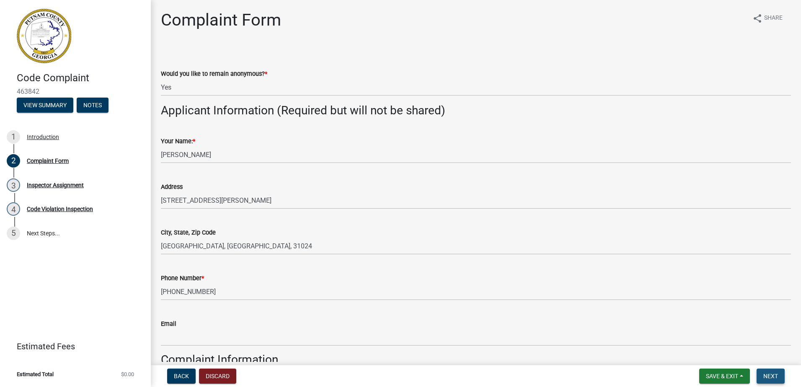
click at [772, 374] on span "Next" at bounding box center [770, 376] width 15 height 7
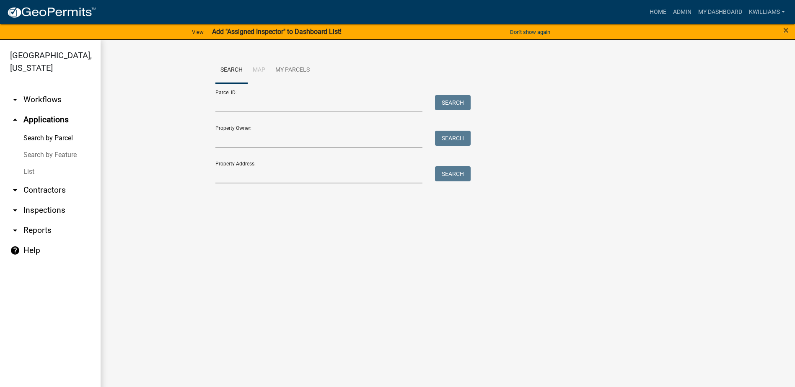
click at [24, 170] on link "List" at bounding box center [50, 171] width 101 height 17
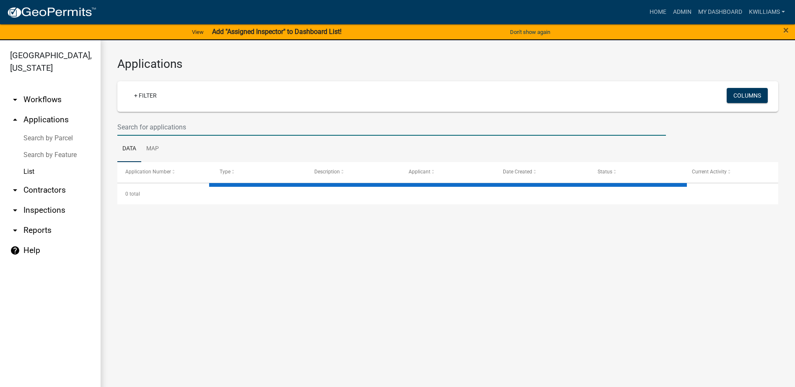
click at [174, 126] on input "text" at bounding box center [391, 127] width 548 height 17
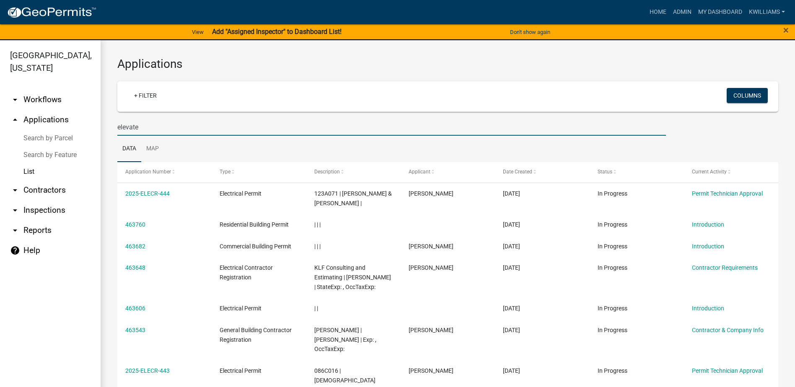
type input "elevate"
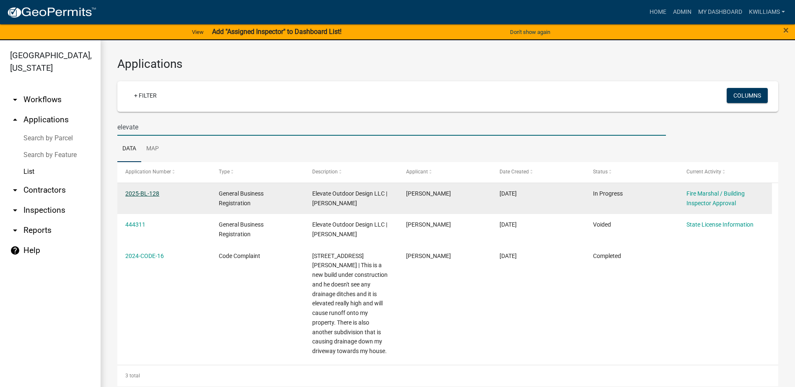
click at [137, 194] on link "2025-BL-128" at bounding box center [142, 193] width 34 height 7
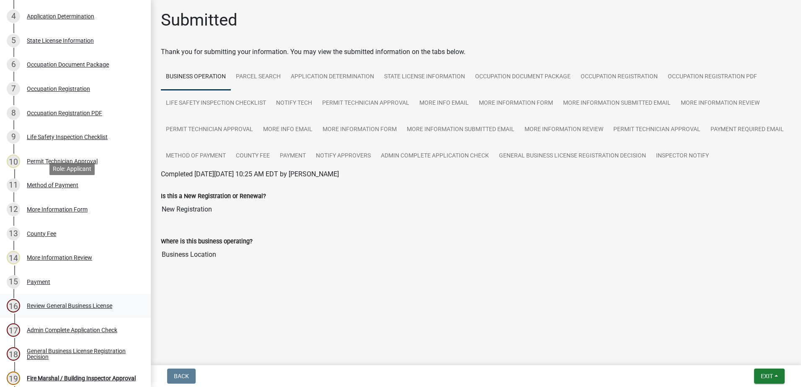
scroll to position [327, 0]
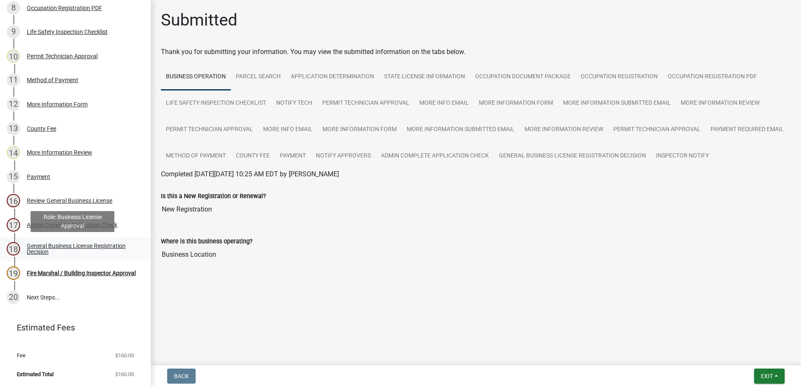
click at [83, 248] on div "General Business License Registration Decision" at bounding box center [82, 249] width 111 height 12
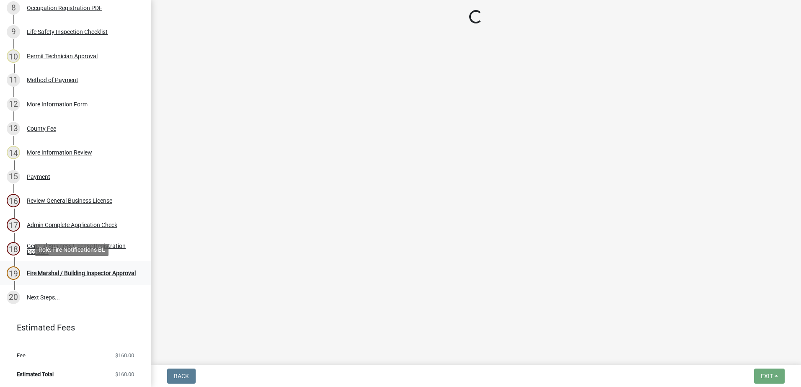
click at [75, 273] on div "Fire Marshal / Building Inspector Approval" at bounding box center [81, 273] width 109 height 6
select select "4b86b809-39dd-4c68-9f3d-fdb3e7050482"
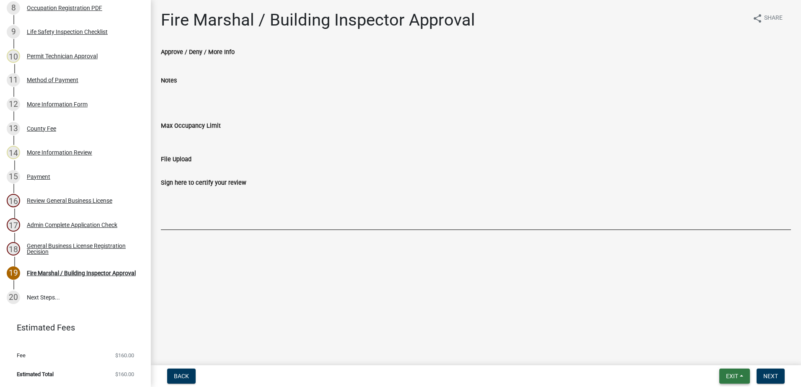
click at [729, 382] on button "Exit" at bounding box center [734, 376] width 31 height 15
click at [725, 357] on button "Save & Exit" at bounding box center [716, 354] width 67 height 20
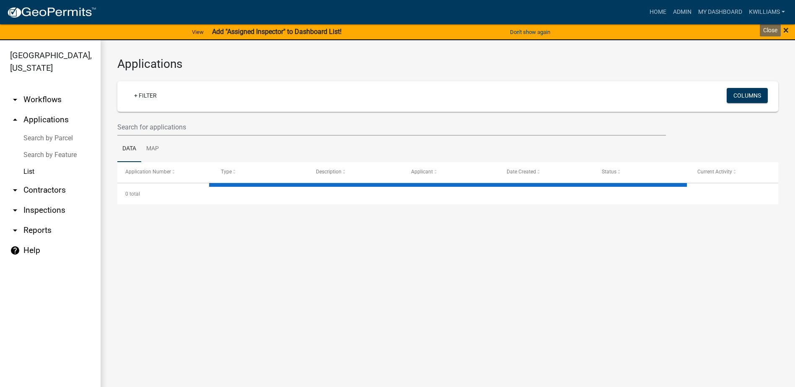
click at [784, 29] on span "×" at bounding box center [785, 30] width 5 height 12
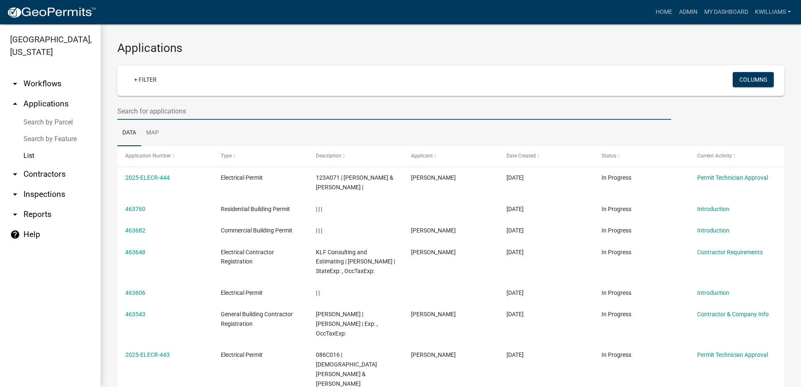
click at [146, 103] on input "text" at bounding box center [394, 111] width 554 height 17
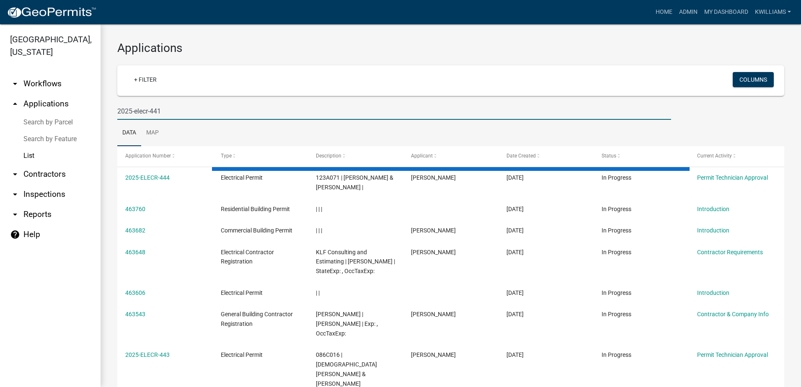
type input "2025-elecr-441"
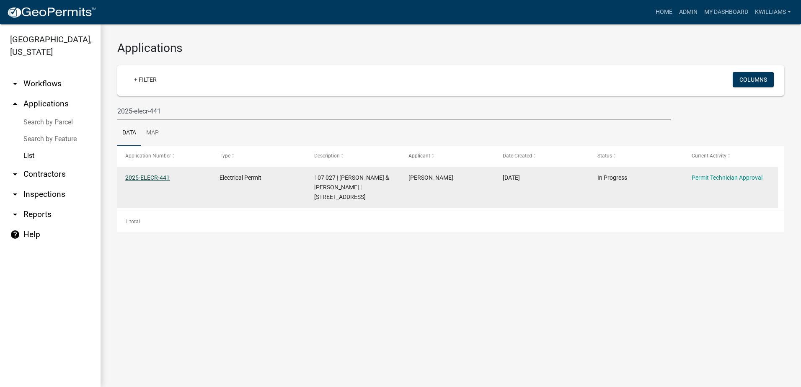
click at [145, 174] on div "2025-ELECR-441" at bounding box center [164, 178] width 78 height 10
drag, startPoint x: 145, startPoint y: 175, endPoint x: 150, endPoint y: 182, distance: 8.7
click at [150, 182] on div "2025-ELECR-441" at bounding box center [164, 178] width 78 height 10
click at [148, 178] on link "2025-ELECR-441" at bounding box center [147, 177] width 44 height 7
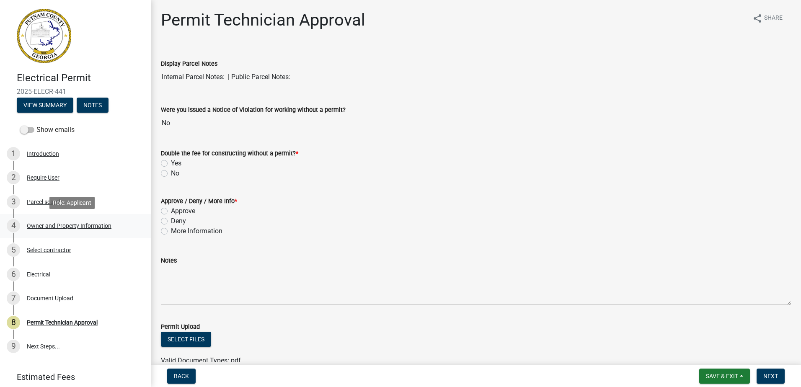
click at [42, 228] on div "Owner and Property Information" at bounding box center [69, 226] width 85 height 6
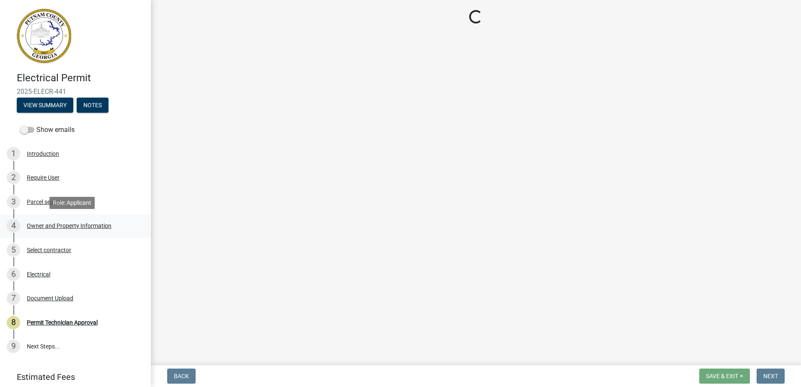
select select "a4366e26-0f82-401b-a682-956e4112ff86"
select select "83394b22-4a11-496c-8e5c-75ade2e72faf"
select select "95c2f08d-bd21-40ac-acc0-bf0ad2ba7c20"
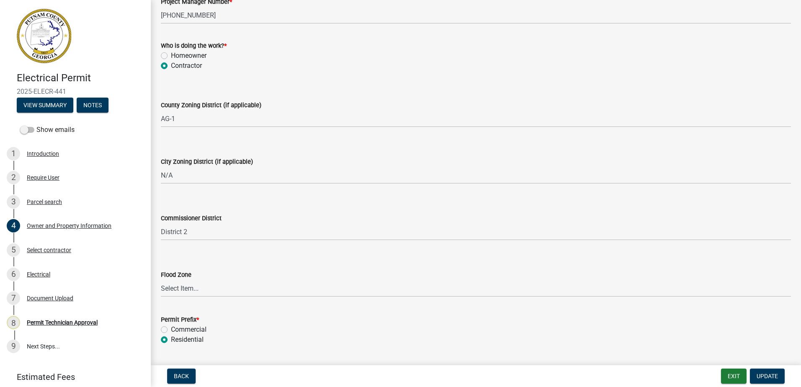
scroll to position [1457, 0]
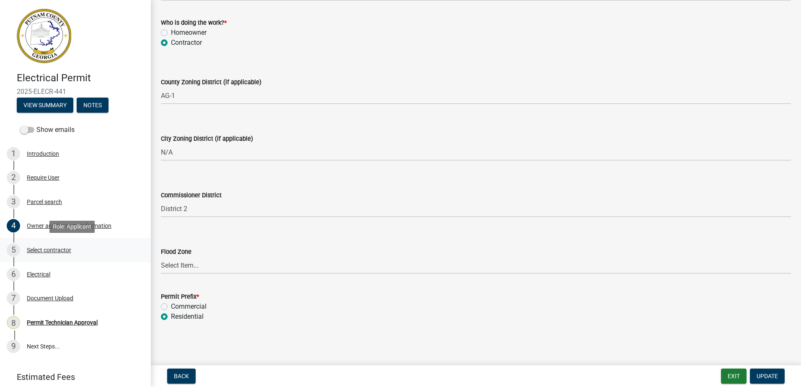
click at [46, 253] on div "Select contractor" at bounding box center [49, 250] width 44 height 6
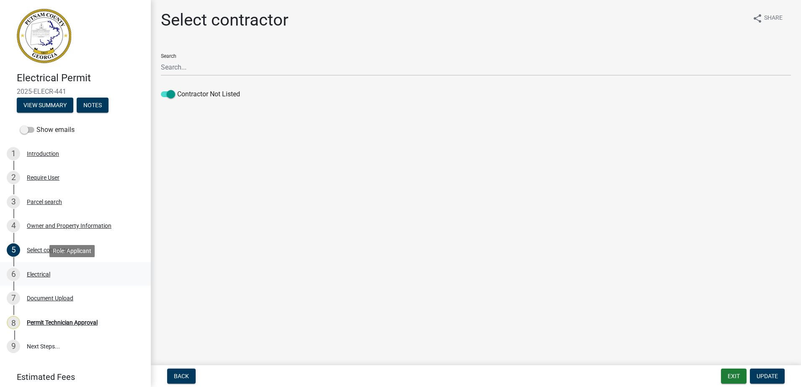
click at [40, 270] on div "6 Electrical" at bounding box center [72, 274] width 131 height 13
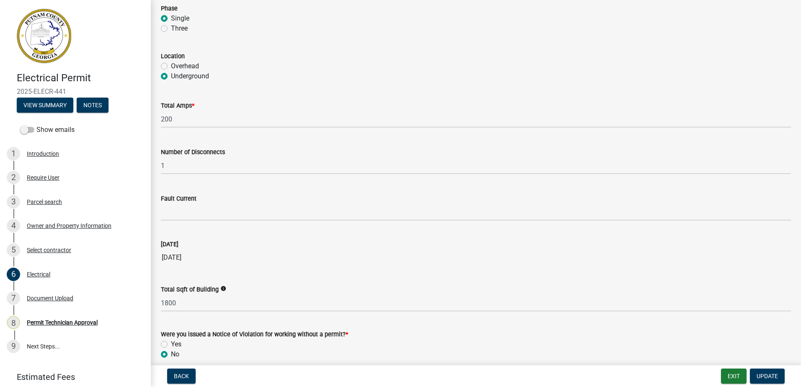
scroll to position [792, 0]
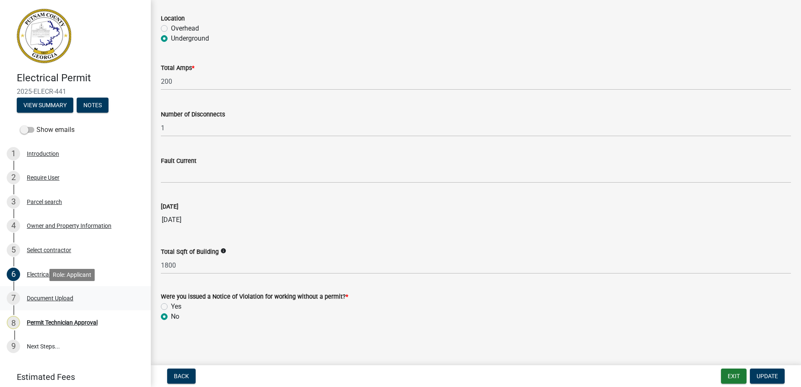
click at [40, 299] on div "Document Upload" at bounding box center [50, 298] width 46 height 6
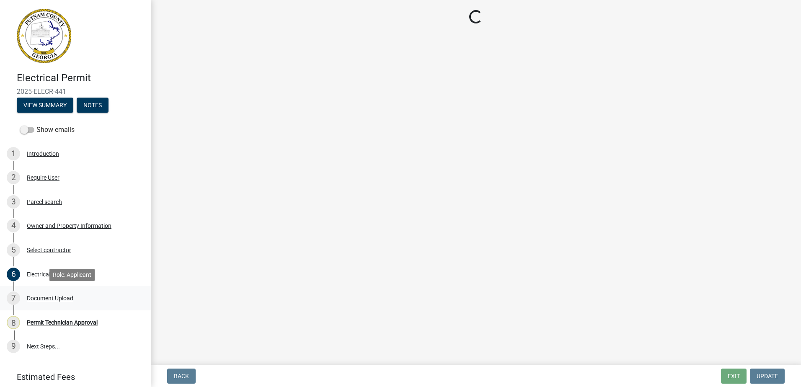
scroll to position [0, 0]
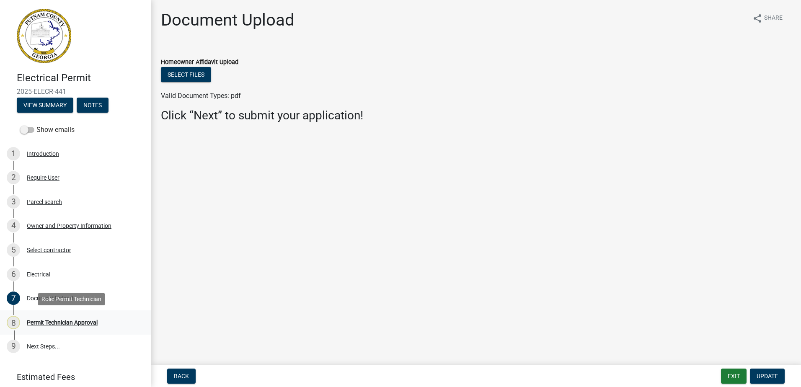
click at [48, 320] on div "Permit Technician Approval" at bounding box center [62, 323] width 71 height 6
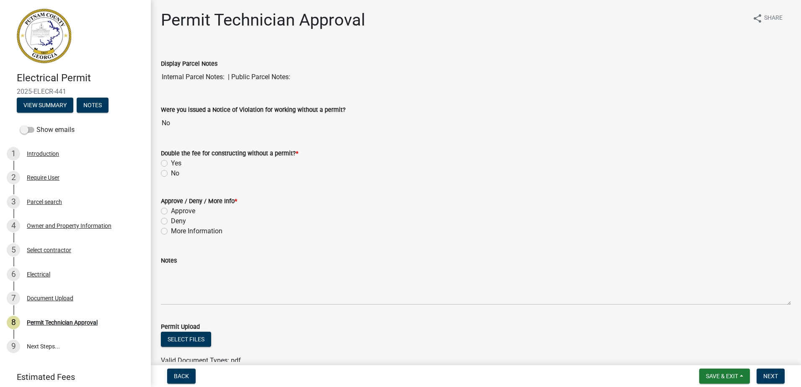
click at [171, 174] on label "No" at bounding box center [175, 173] width 8 height 10
click at [171, 174] on input "No" at bounding box center [173, 170] width 5 height 5
radio input "true"
click at [171, 210] on label "Approve" at bounding box center [183, 211] width 24 height 10
click at [171, 210] on input "Approve" at bounding box center [173, 208] width 5 height 5
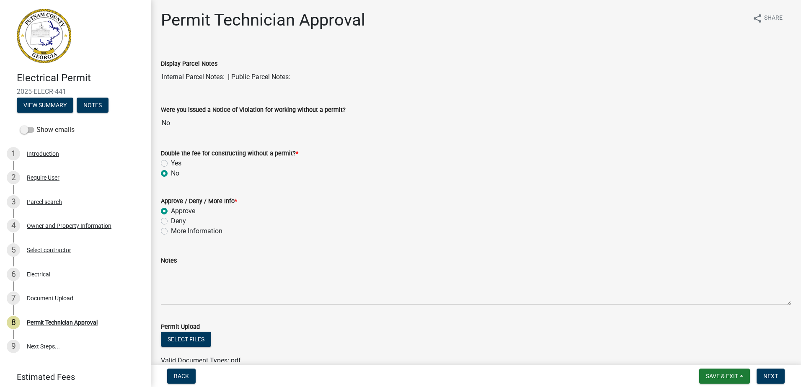
radio input "true"
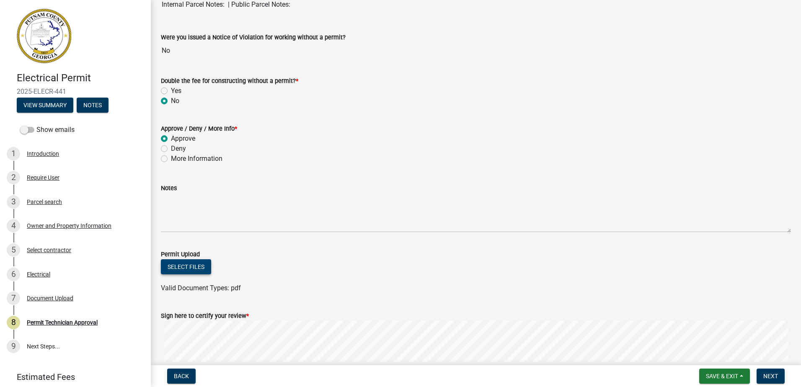
scroll to position [151, 0]
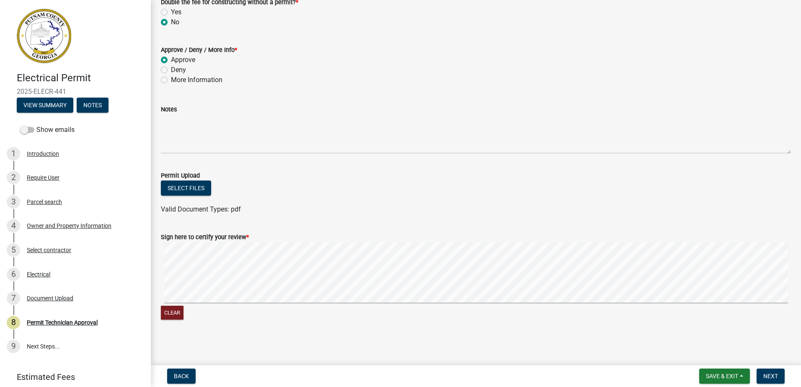
click at [300, 234] on form "Sign here to certify your review * Clear" at bounding box center [476, 272] width 630 height 100
click at [773, 377] on span "Next" at bounding box center [770, 376] width 15 height 7
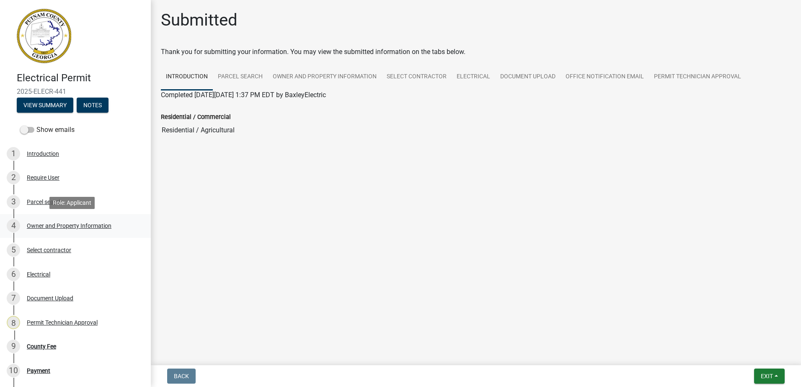
click at [65, 228] on div "Owner and Property Information" at bounding box center [69, 226] width 85 height 6
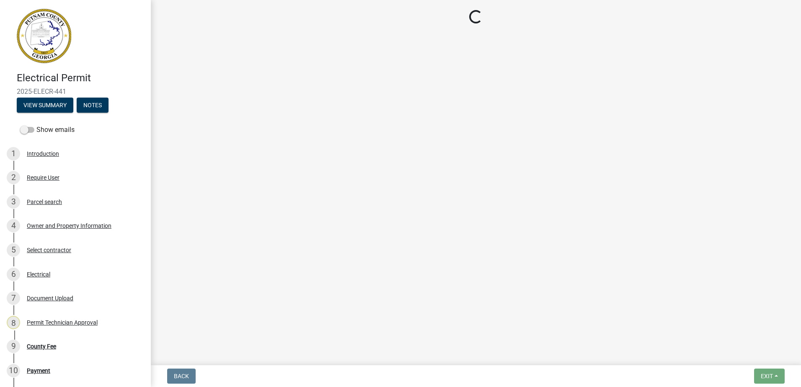
select select "a4366e26-0f82-401b-a682-956e4112ff86"
select select "83394b22-4a11-496c-8e5c-75ade2e72faf"
select select "95c2f08d-bd21-40ac-acc0-bf0ad2ba7c20"
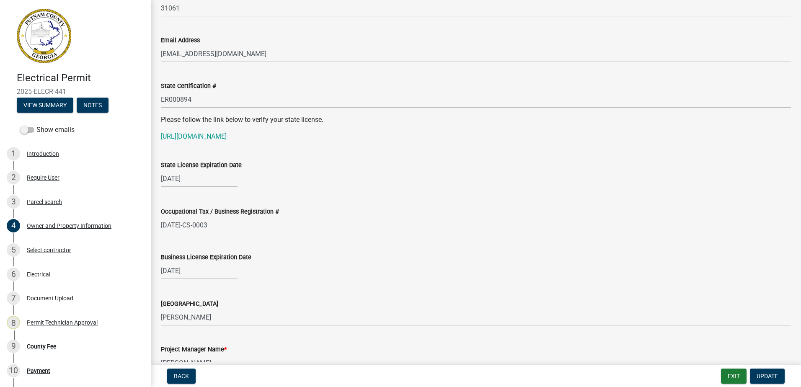
scroll to position [1047, 0]
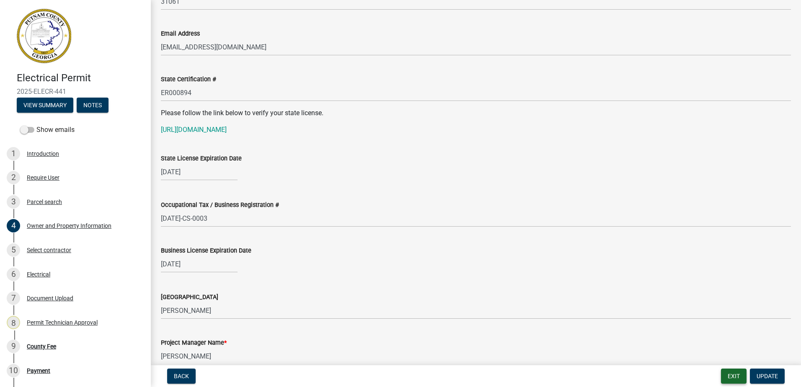
click at [733, 381] on button "Exit" at bounding box center [734, 376] width 26 height 15
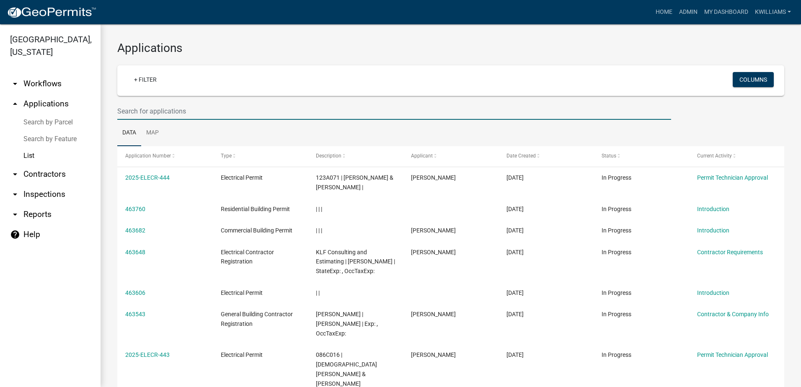
drag, startPoint x: 158, startPoint y: 108, endPoint x: 171, endPoint y: 109, distance: 13.0
click at [157, 105] on input "text" at bounding box center [394, 111] width 554 height 17
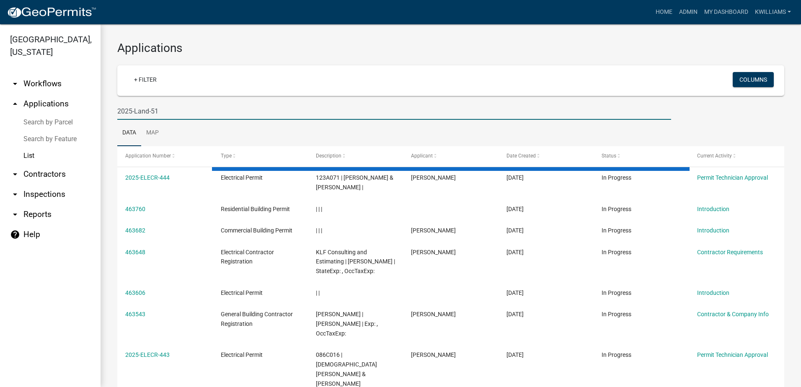
type input "2025-Land-51"
